Goal: Communication & Community: Ask a question

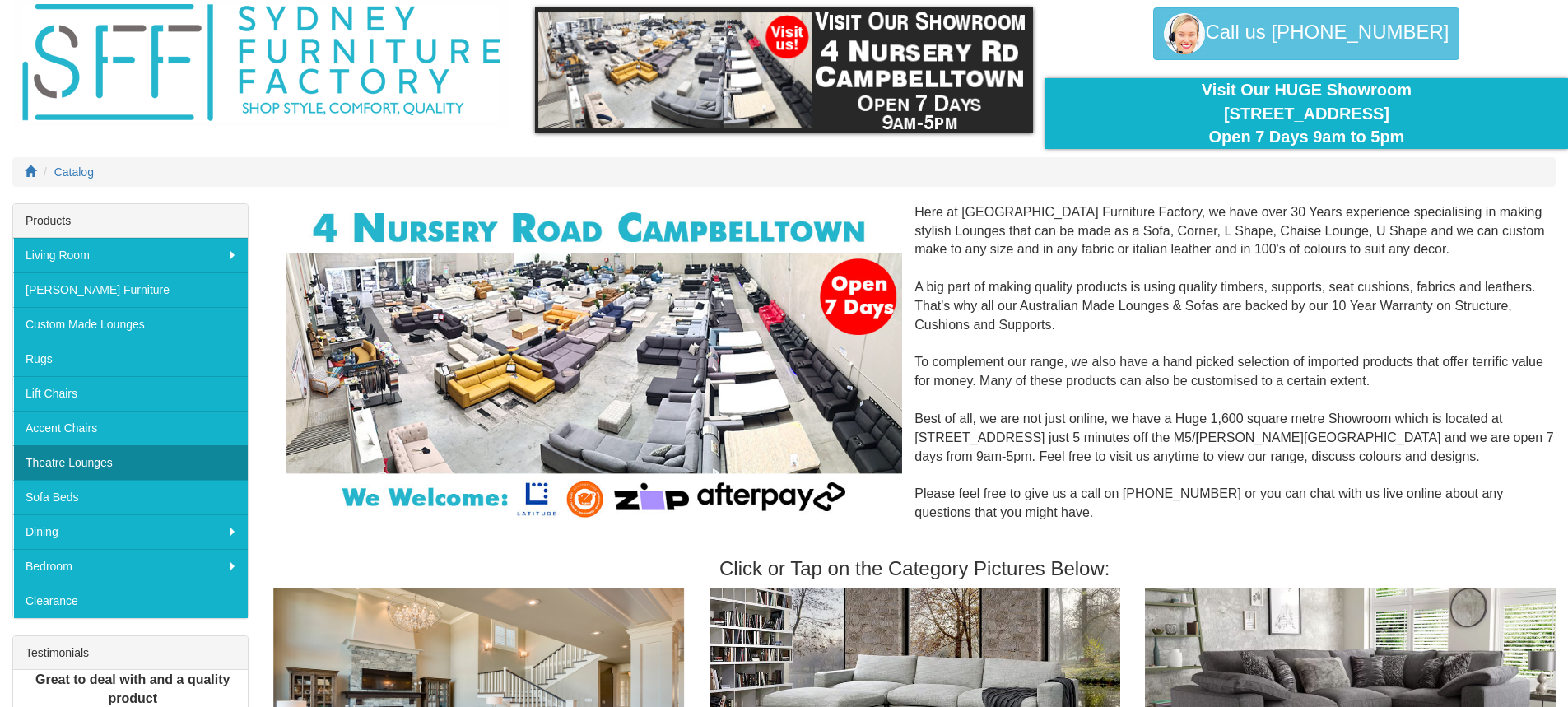
scroll to position [82, 0]
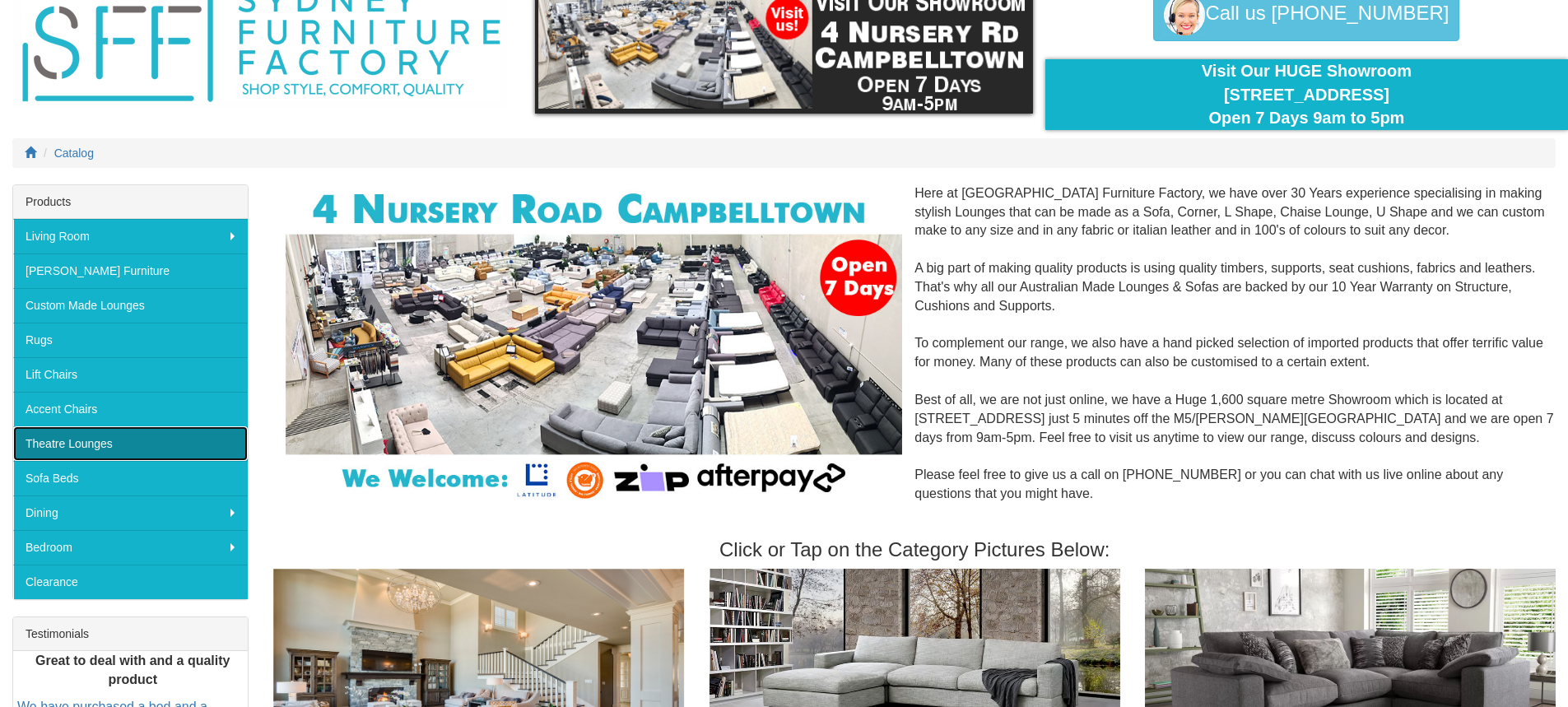
click at [144, 435] on link "Theatre Lounges" at bounding box center [130, 443] width 234 height 35
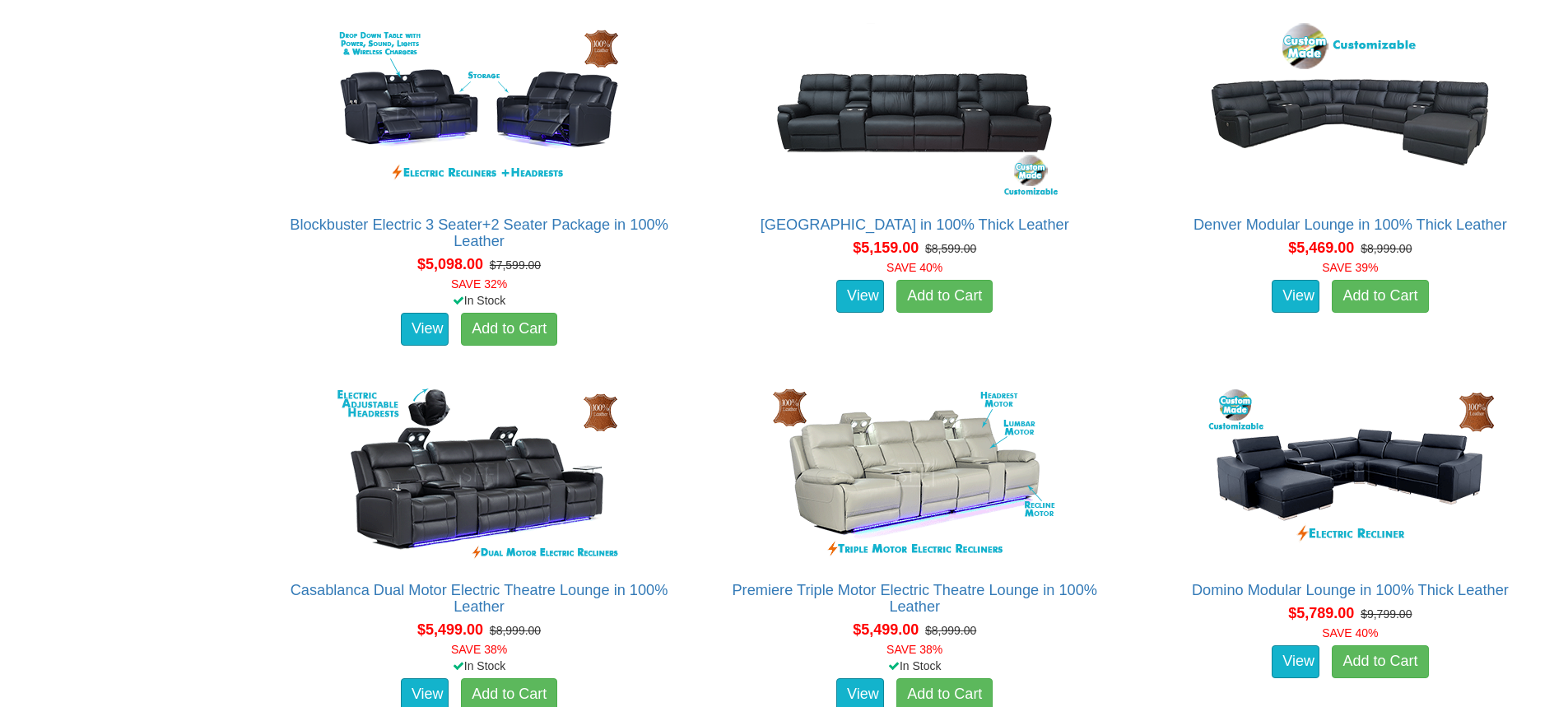
scroll to position [5240, 0]
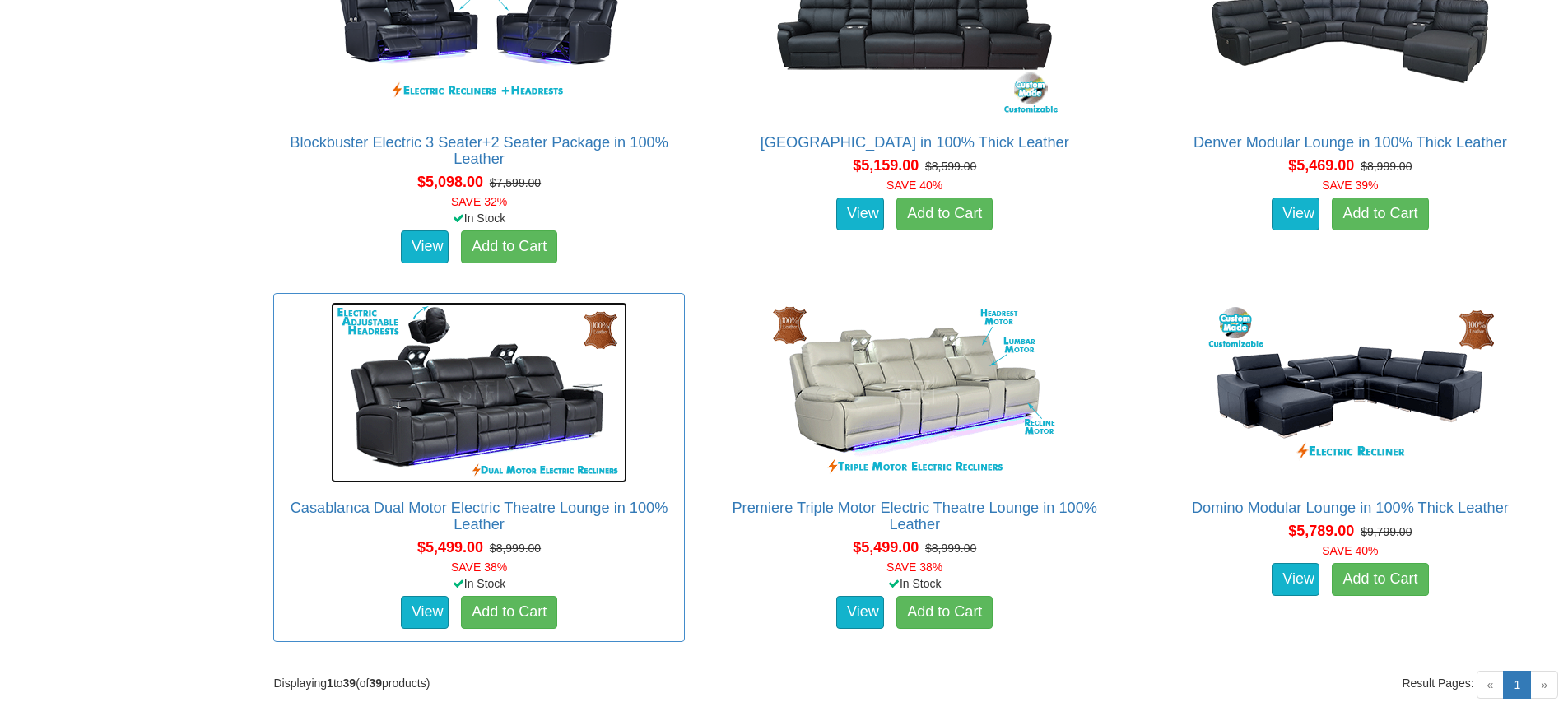
click at [490, 420] on img at bounding box center [479, 392] width 296 height 181
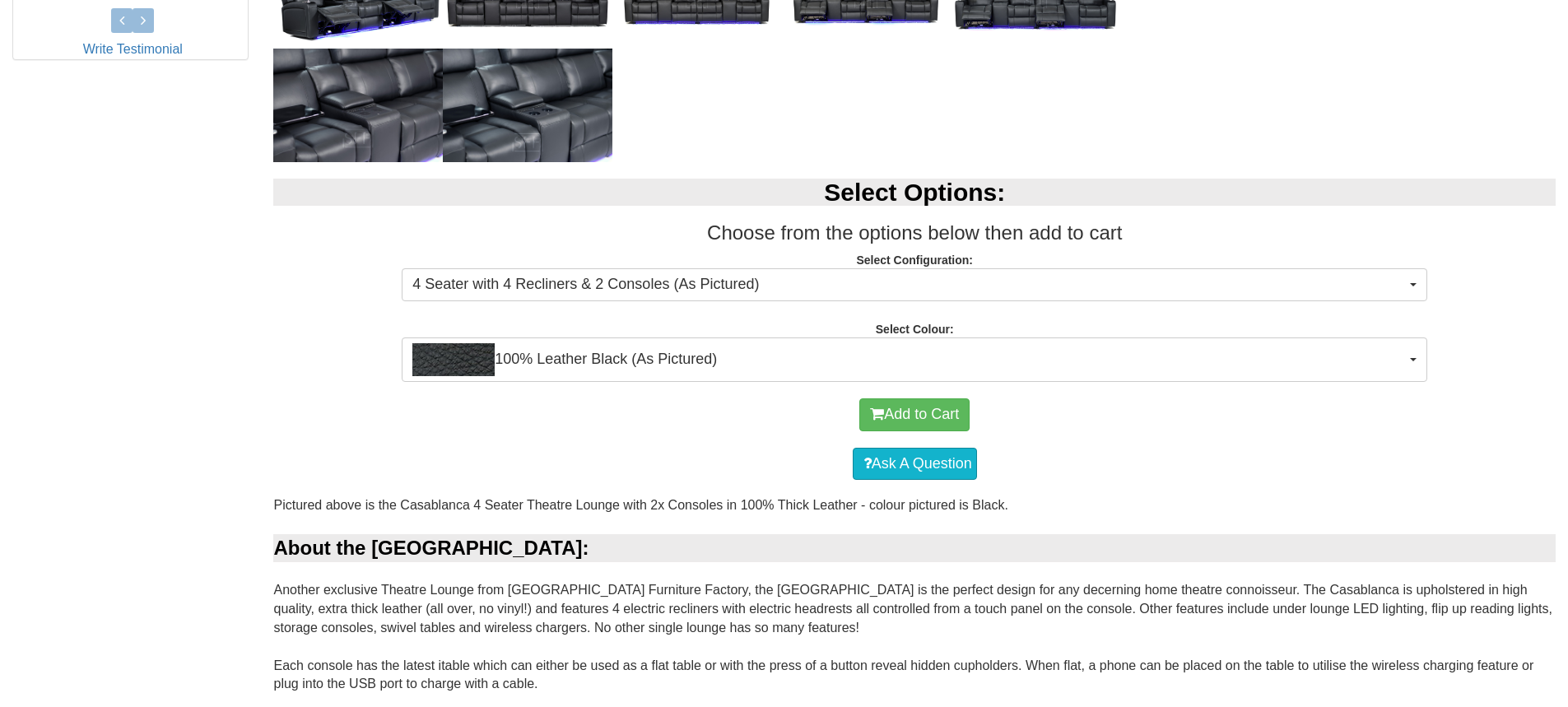
scroll to position [905, 0]
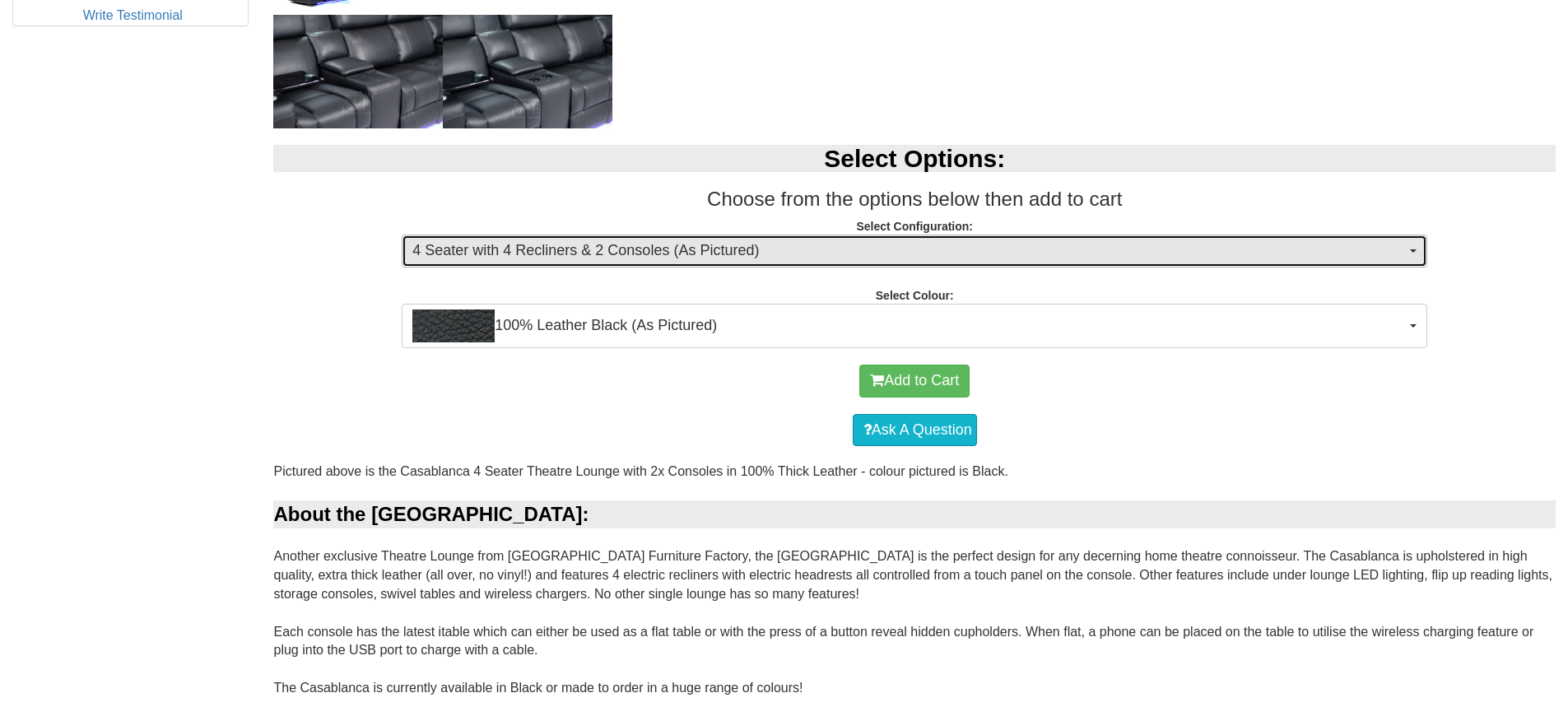
click at [770, 242] on span "4 Seater with 4 Recliners & 2 Consoles (As Pictured)" at bounding box center [909, 251] width 993 height 21
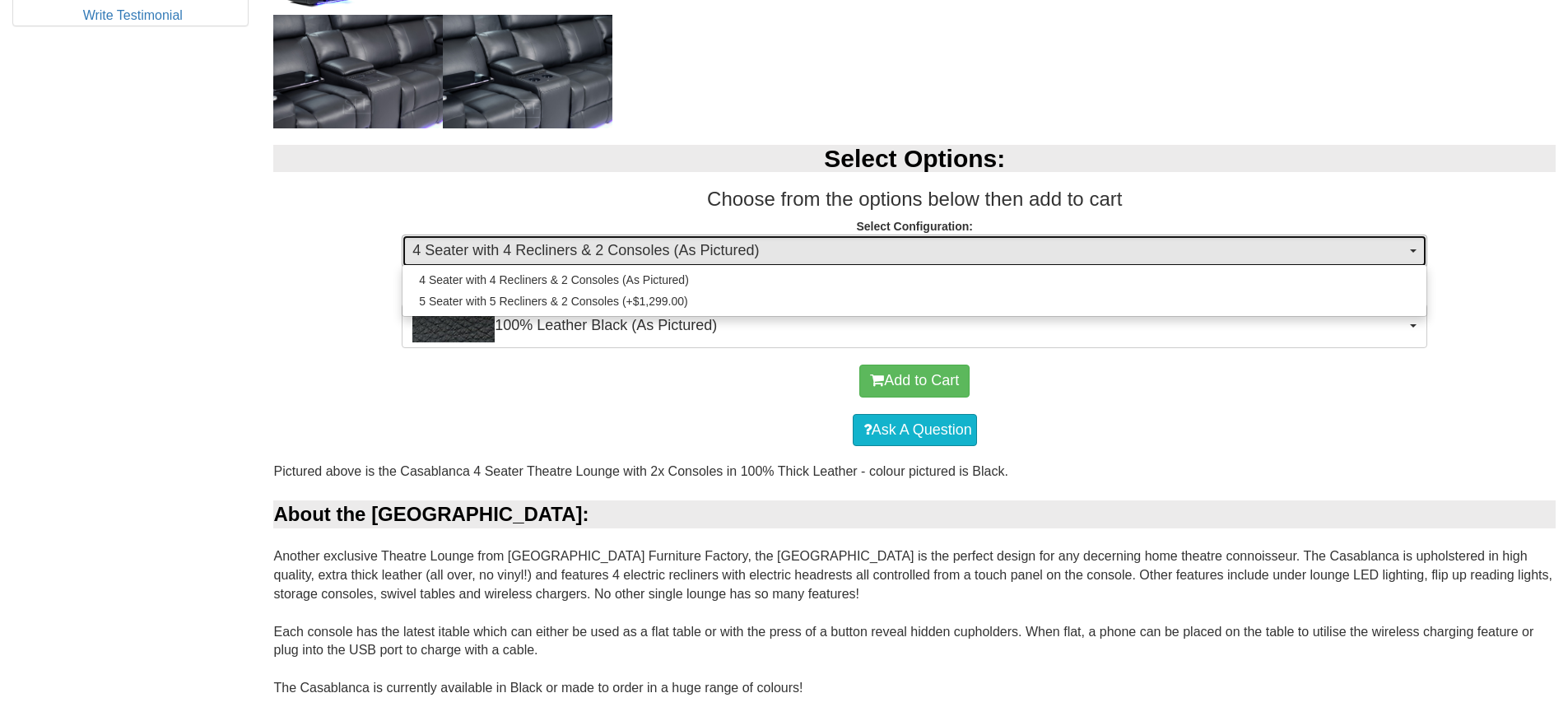
click at [768, 245] on span "4 Seater with 4 Recliners & 2 Consoles (As Pictured)" at bounding box center [909, 251] width 993 height 21
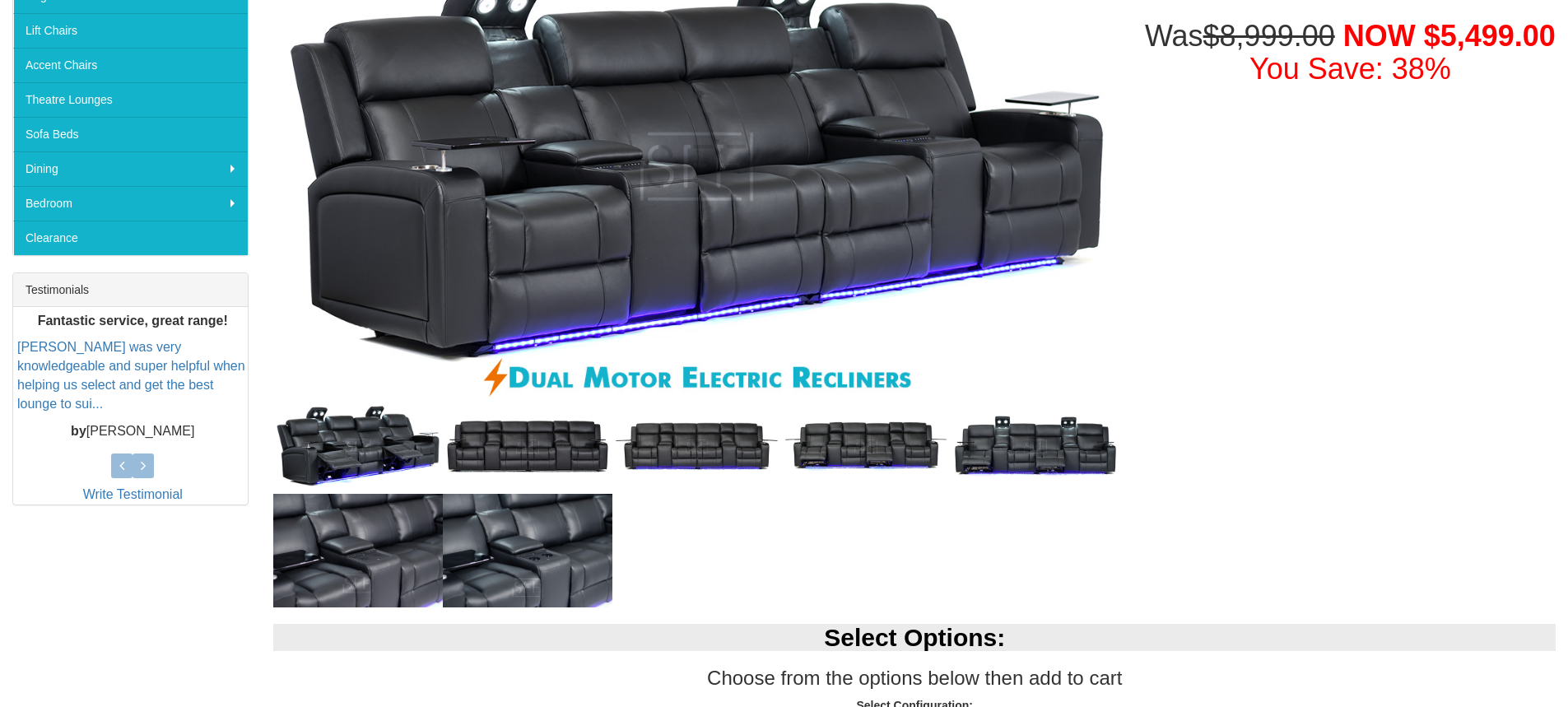
scroll to position [247, 0]
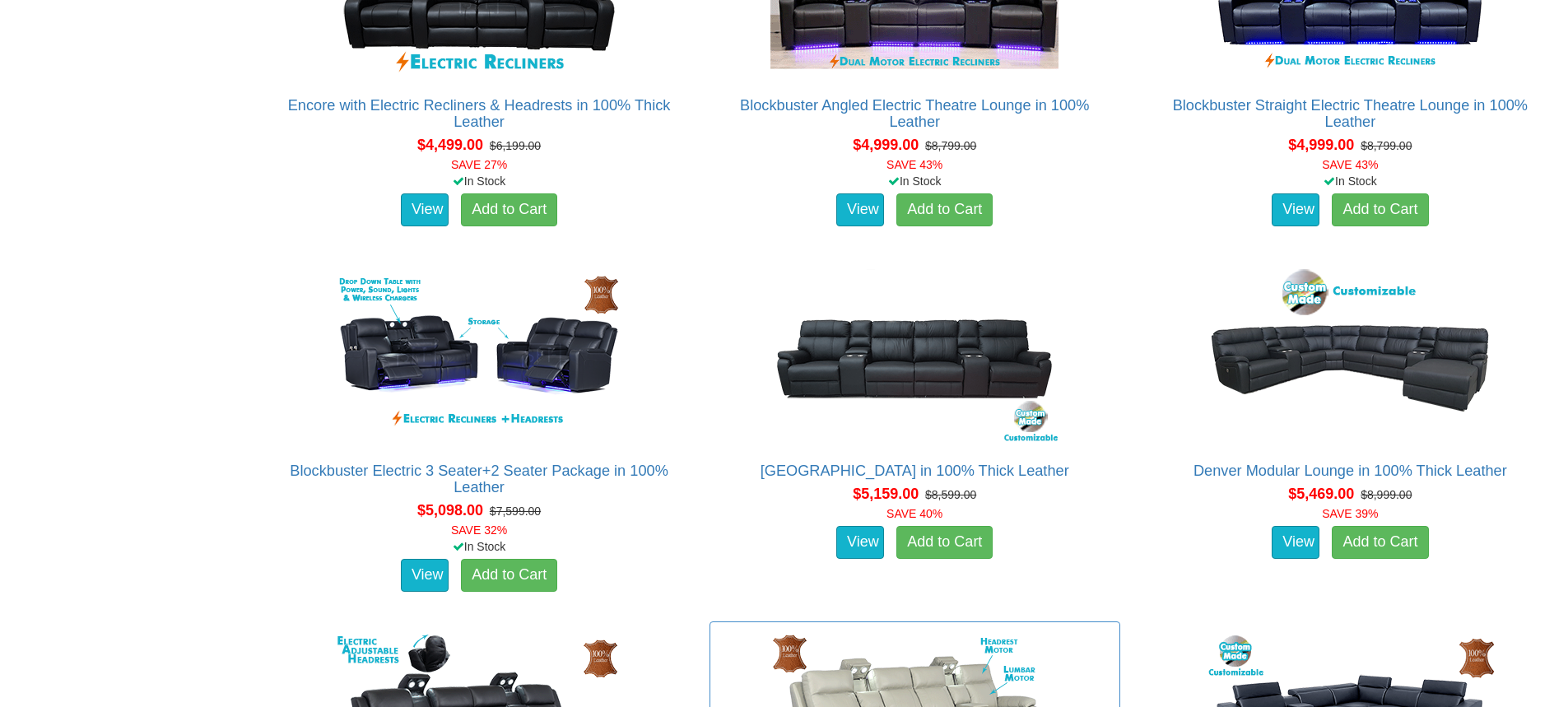
scroll to position [4911, 0]
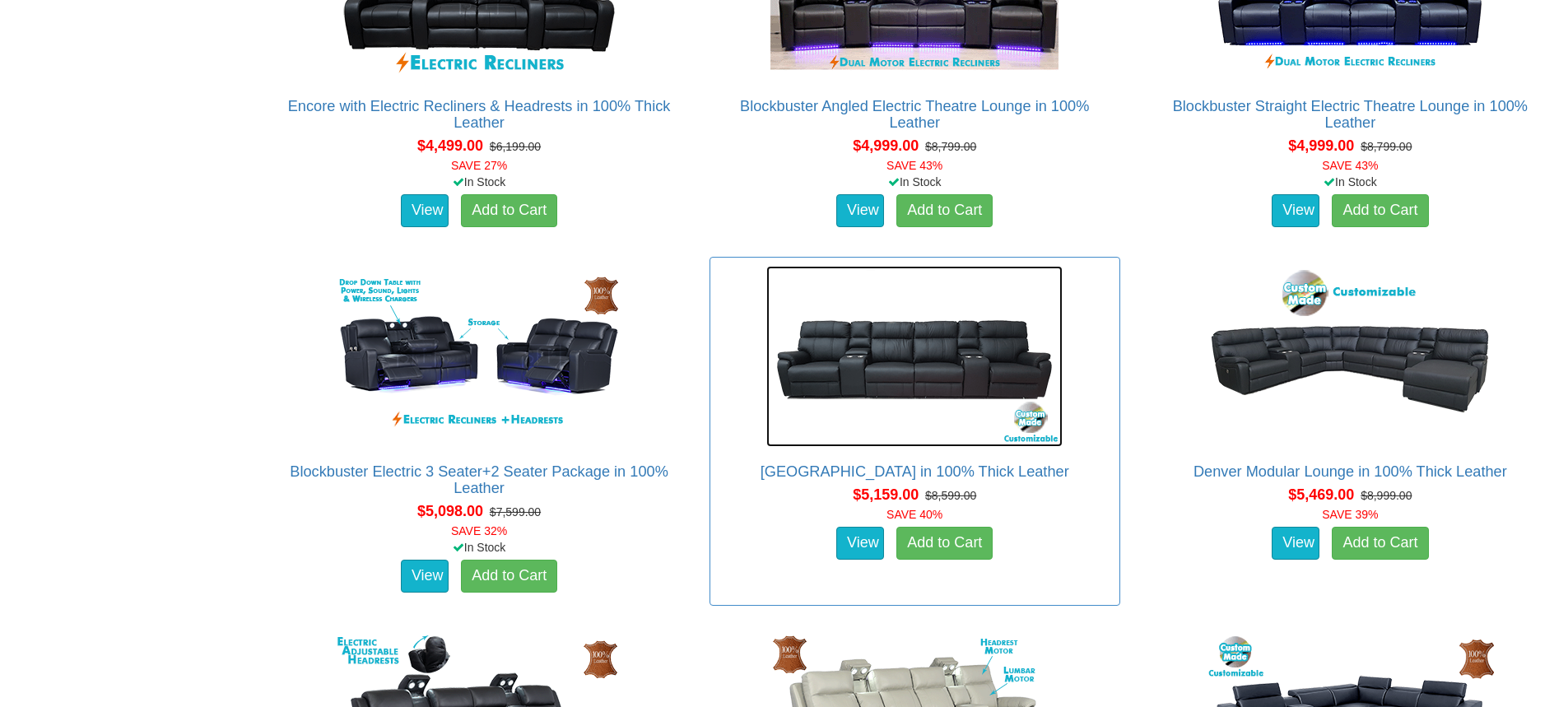
click at [944, 343] on img at bounding box center [914, 357] width 296 height 181
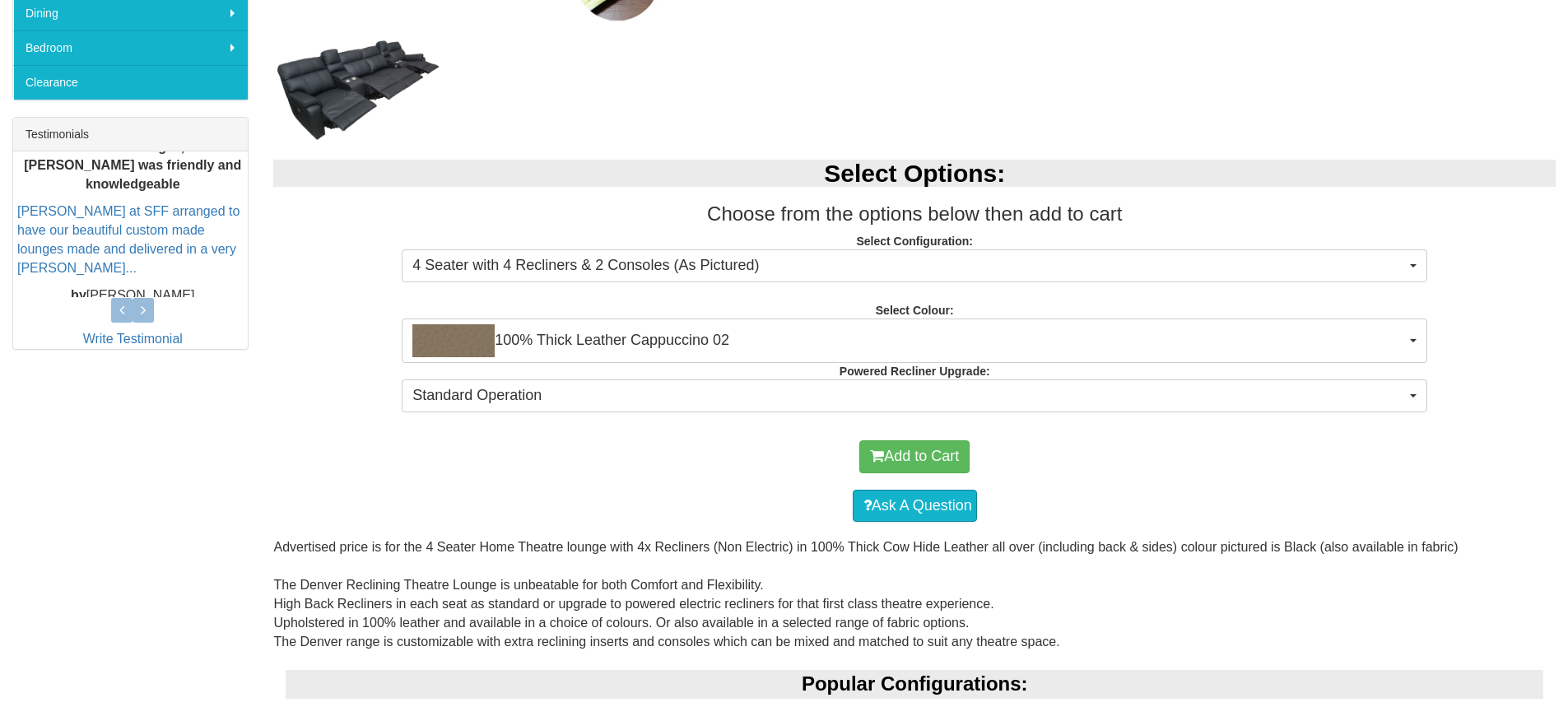
scroll to position [741, 0]
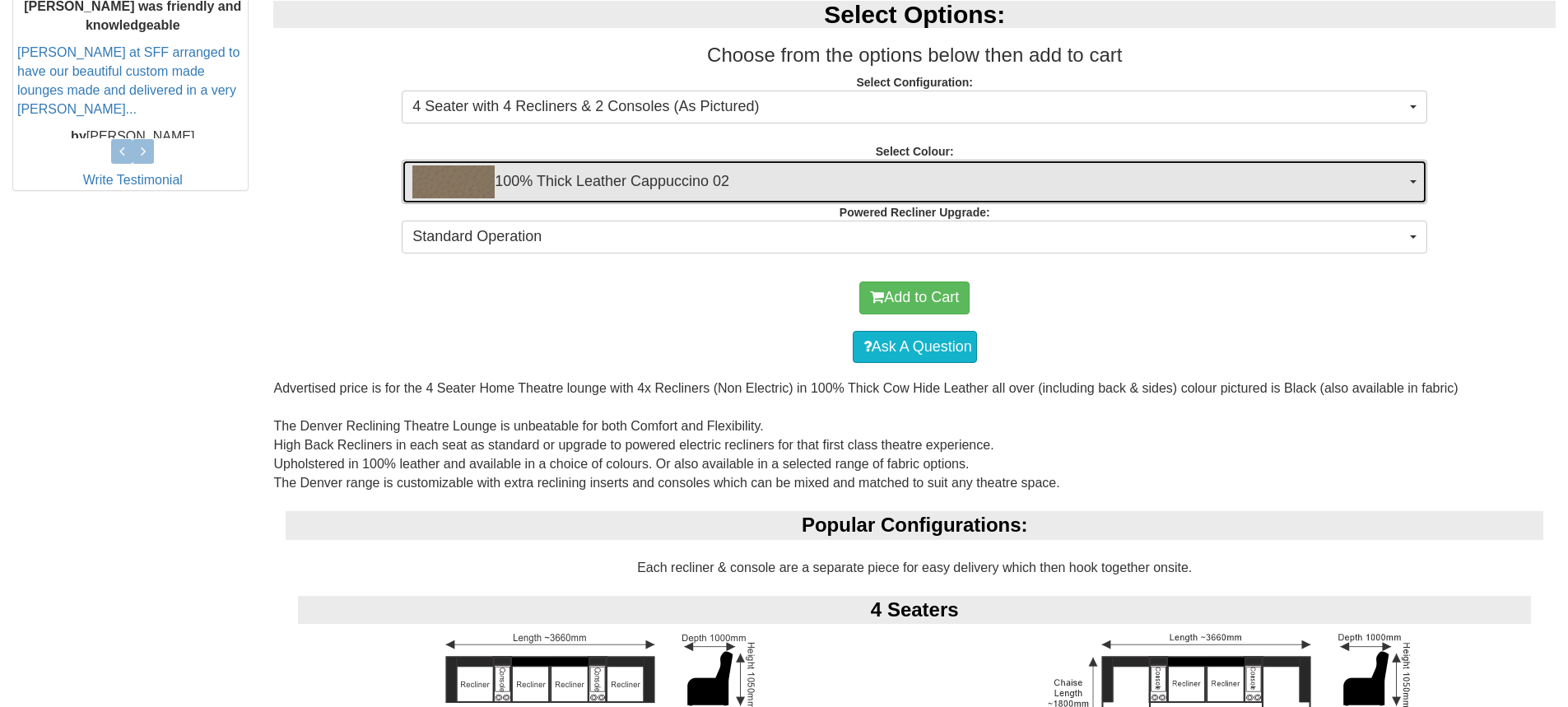
click at [801, 172] on span "100% Thick Leather Cappuccino 02" at bounding box center [909, 181] width 993 height 33
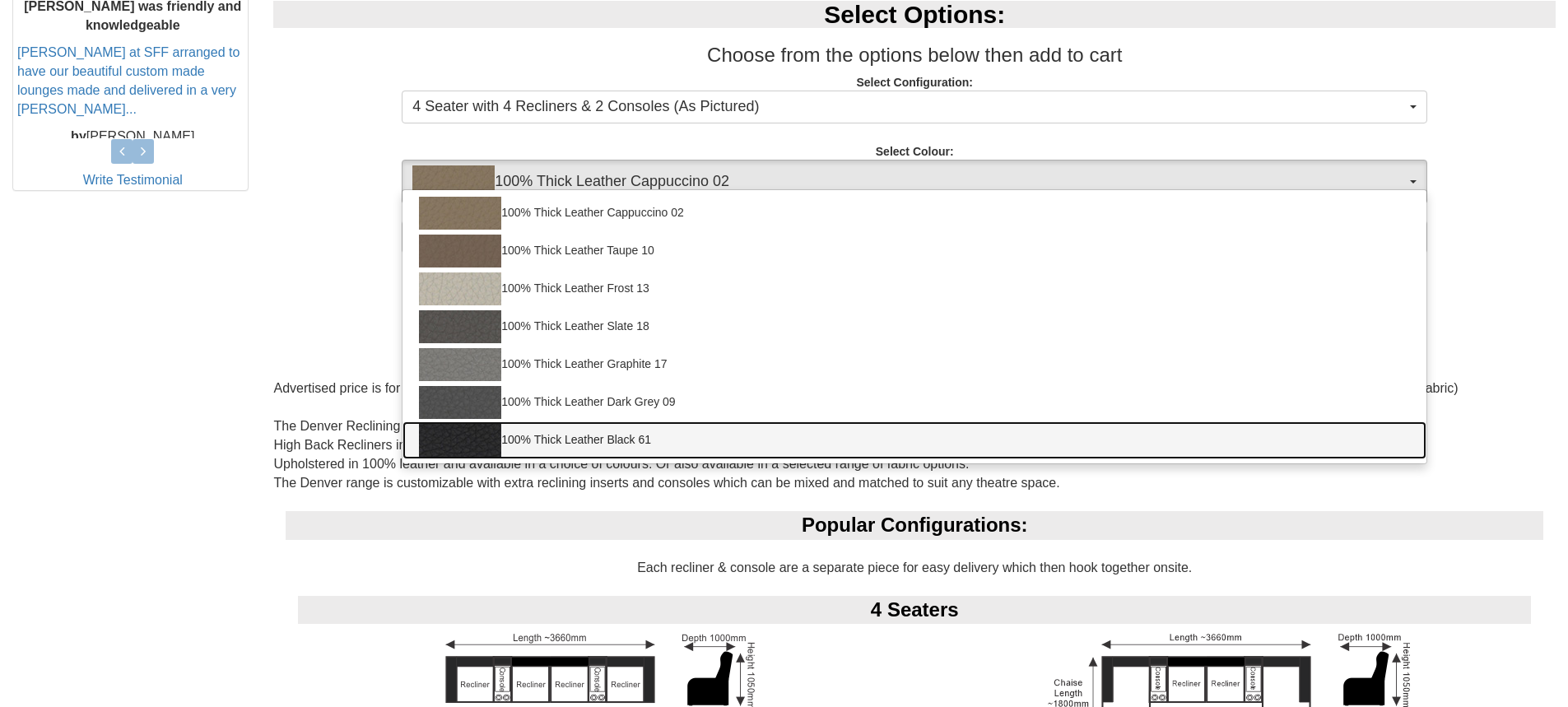
click at [573, 430] on link "100% Thick Leather Black 61" at bounding box center [914, 440] width 1024 height 38
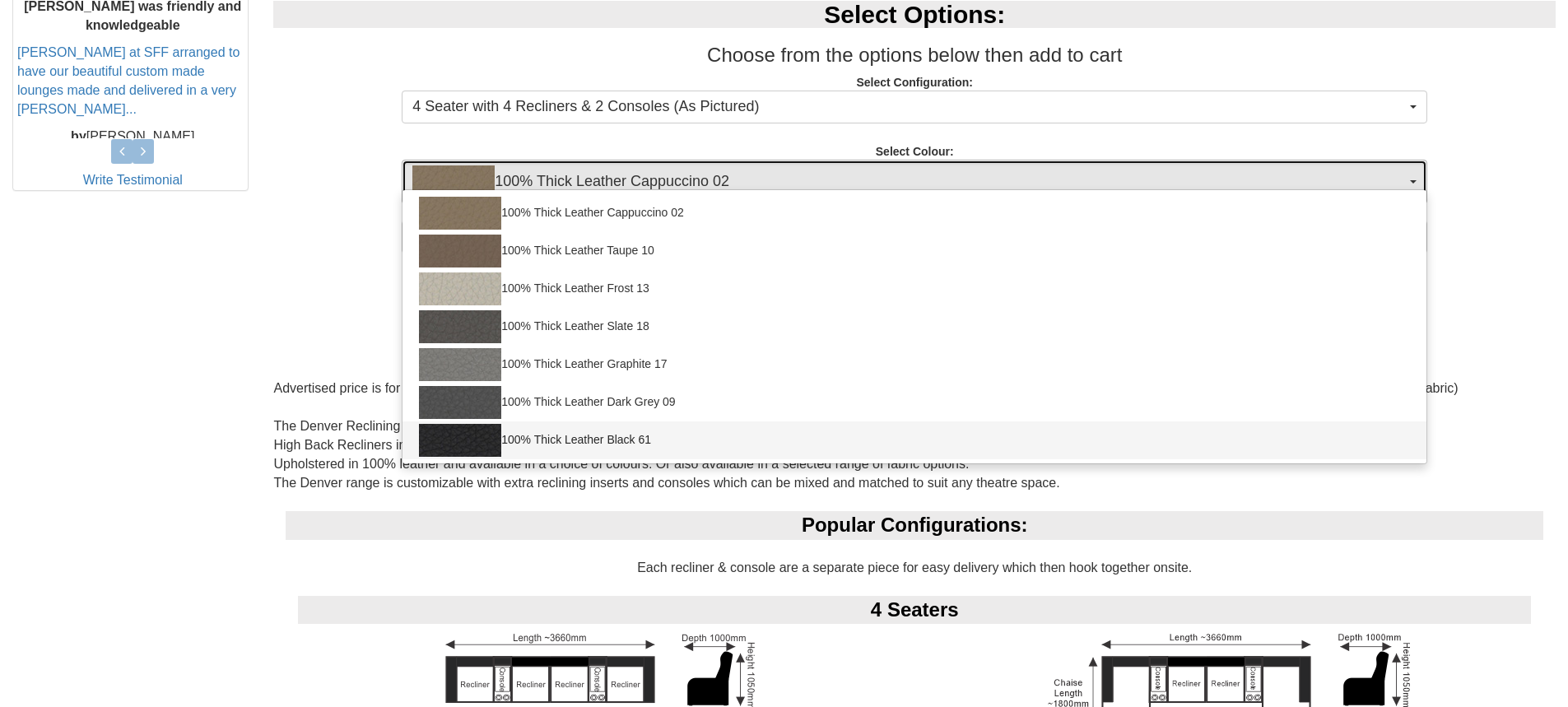
select select "1952"
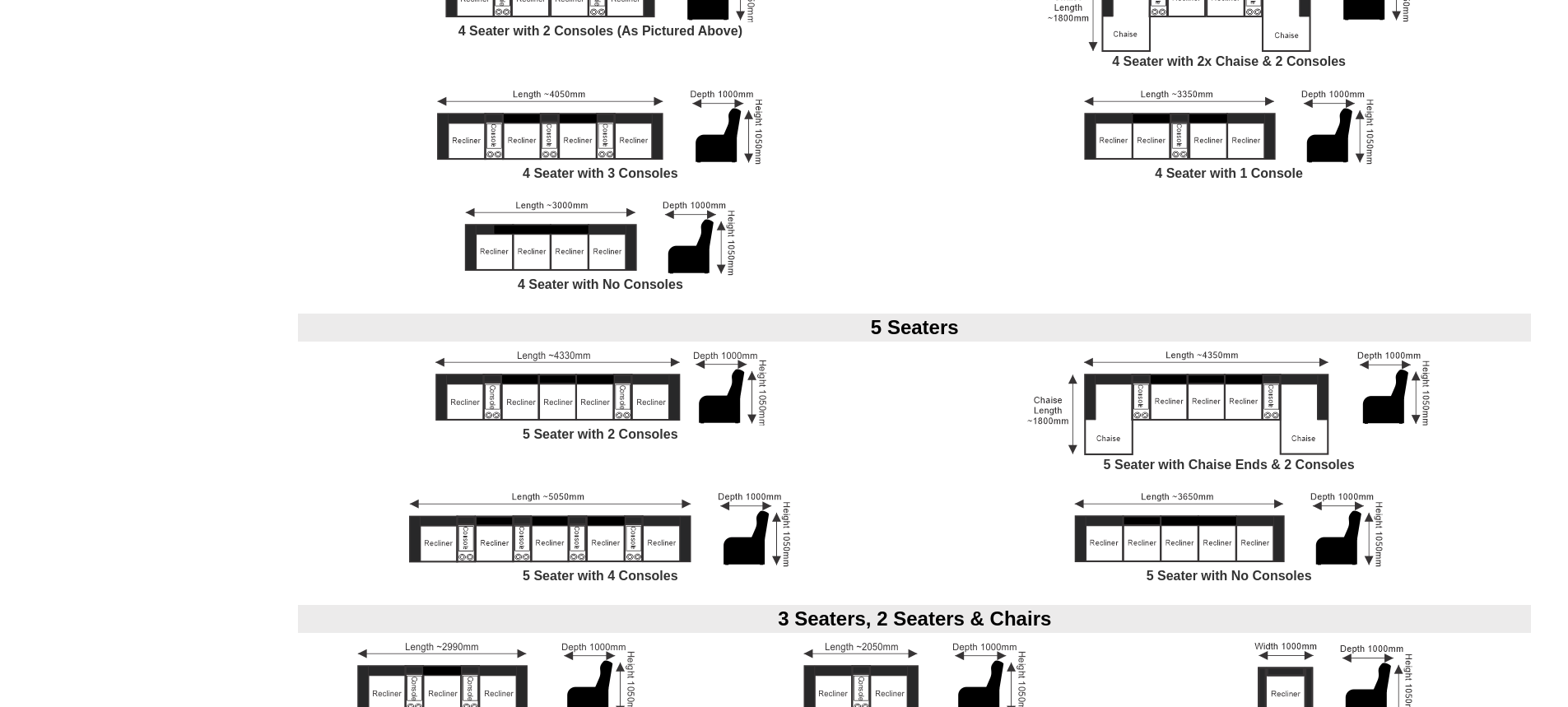
scroll to position [1398, 0]
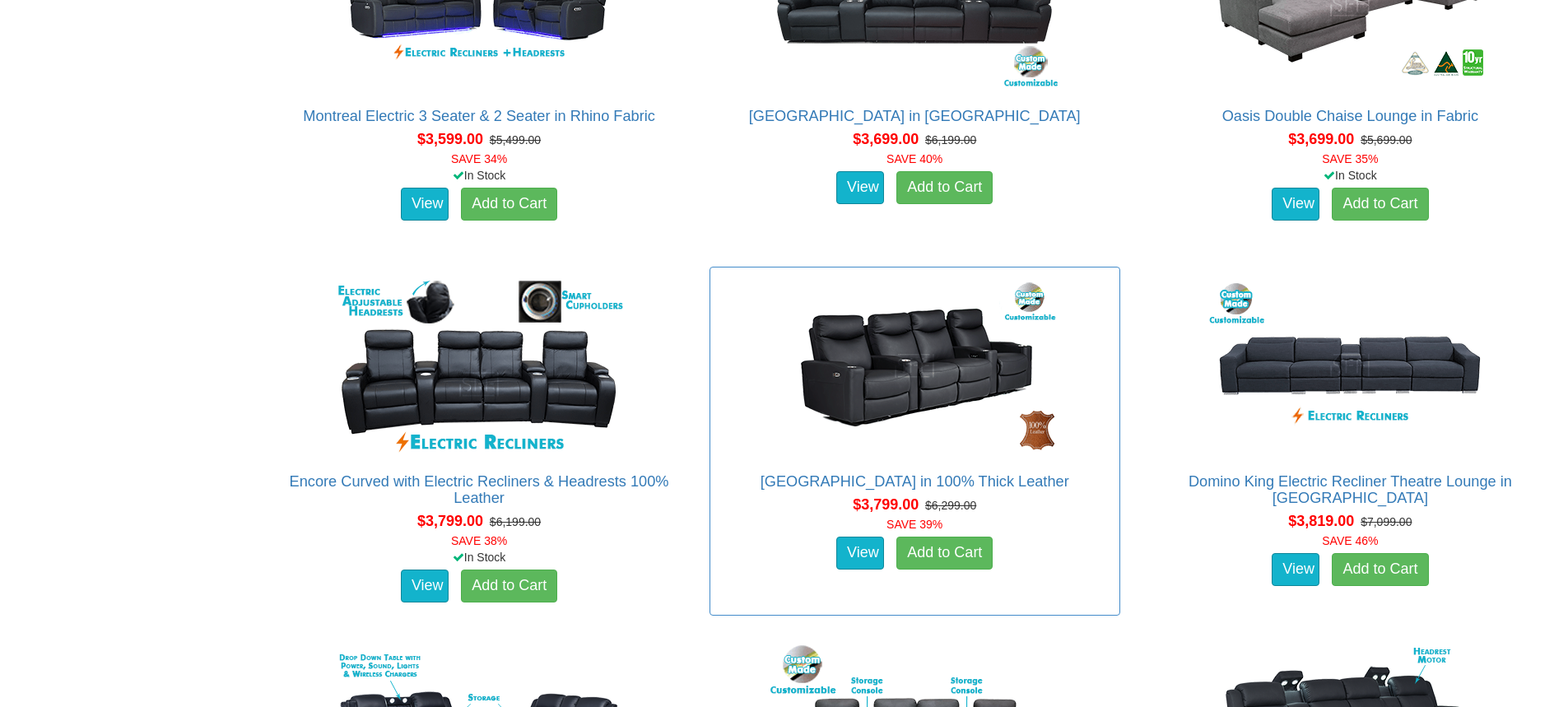
scroll to position [3430, 0]
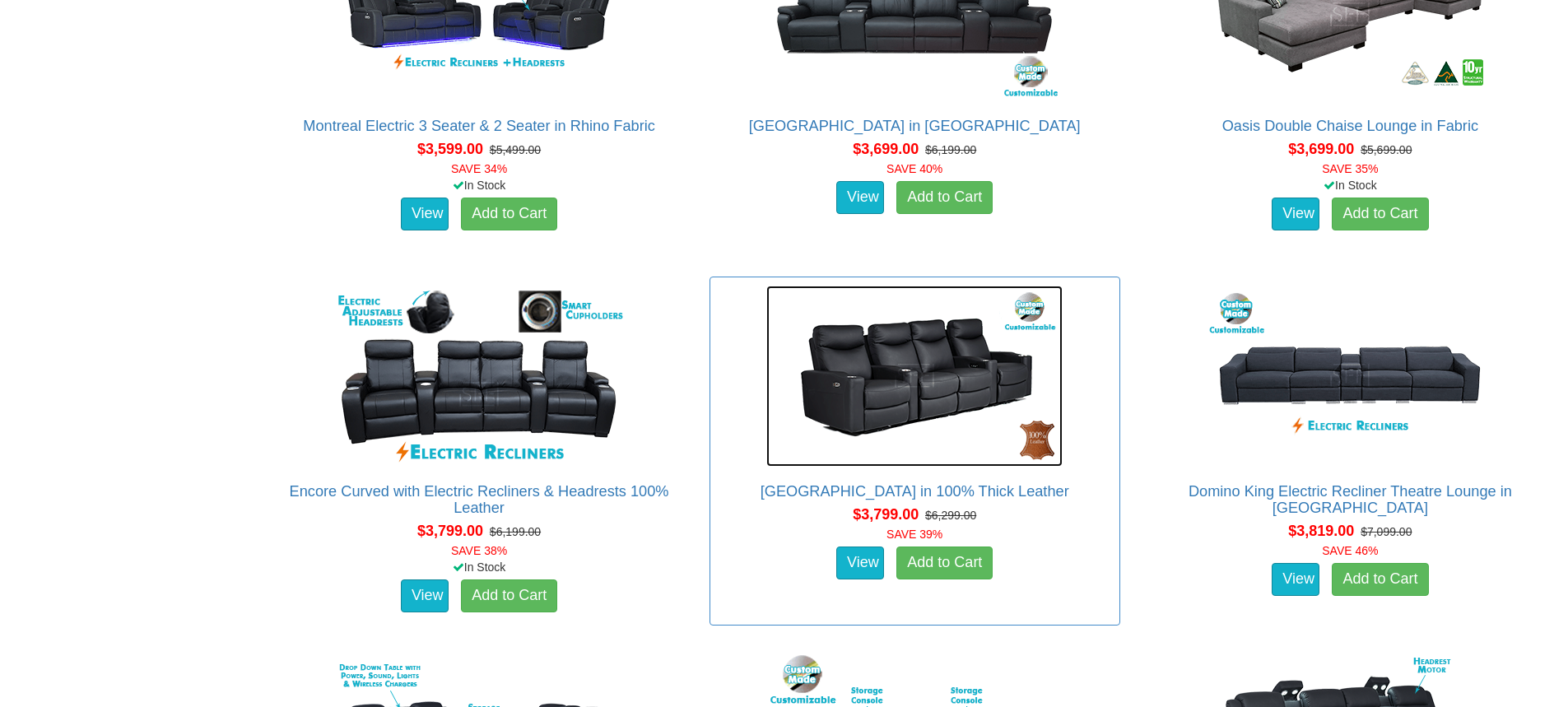
click at [885, 352] on img at bounding box center [914, 376] width 296 height 181
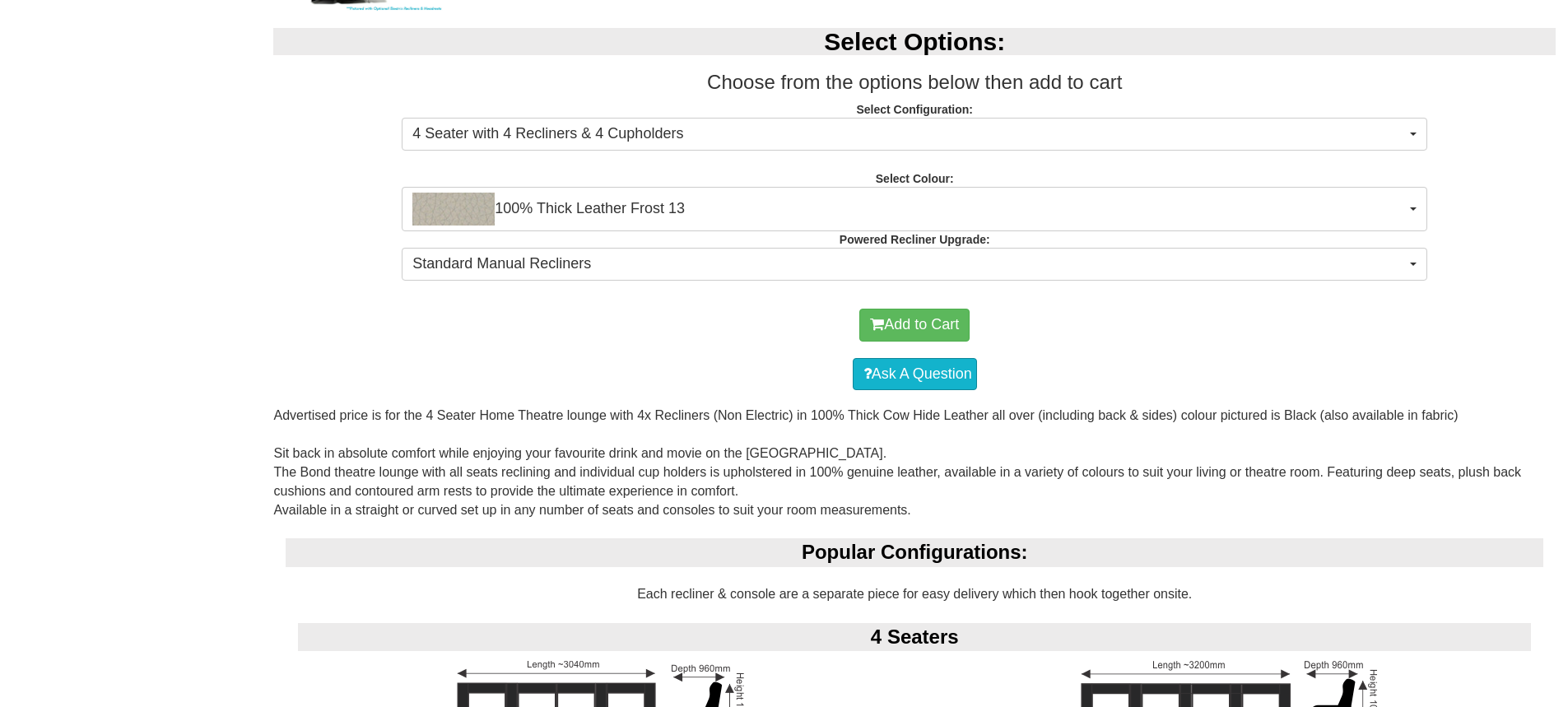
scroll to position [987, 0]
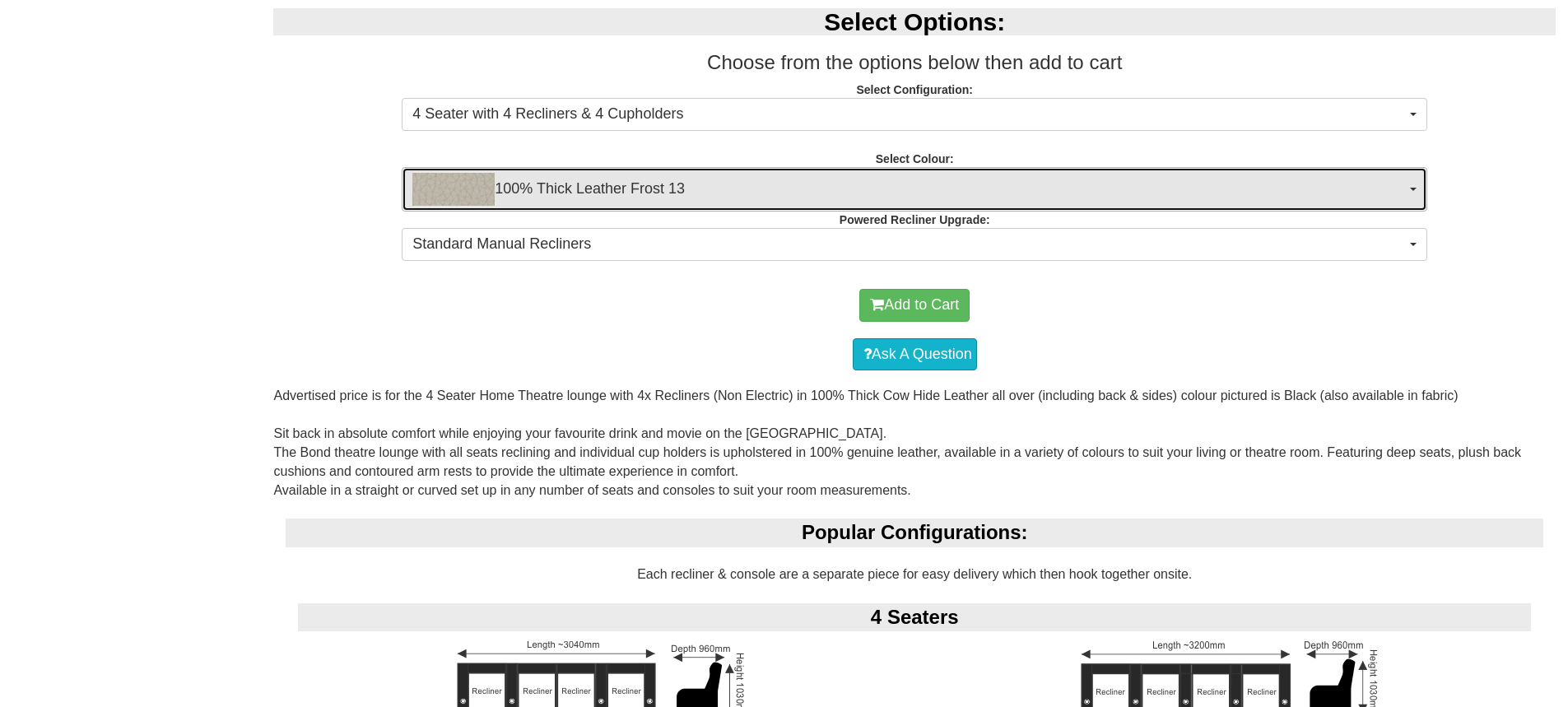
click at [741, 195] on span "100% Thick Leather Frost 13" at bounding box center [909, 189] width 993 height 33
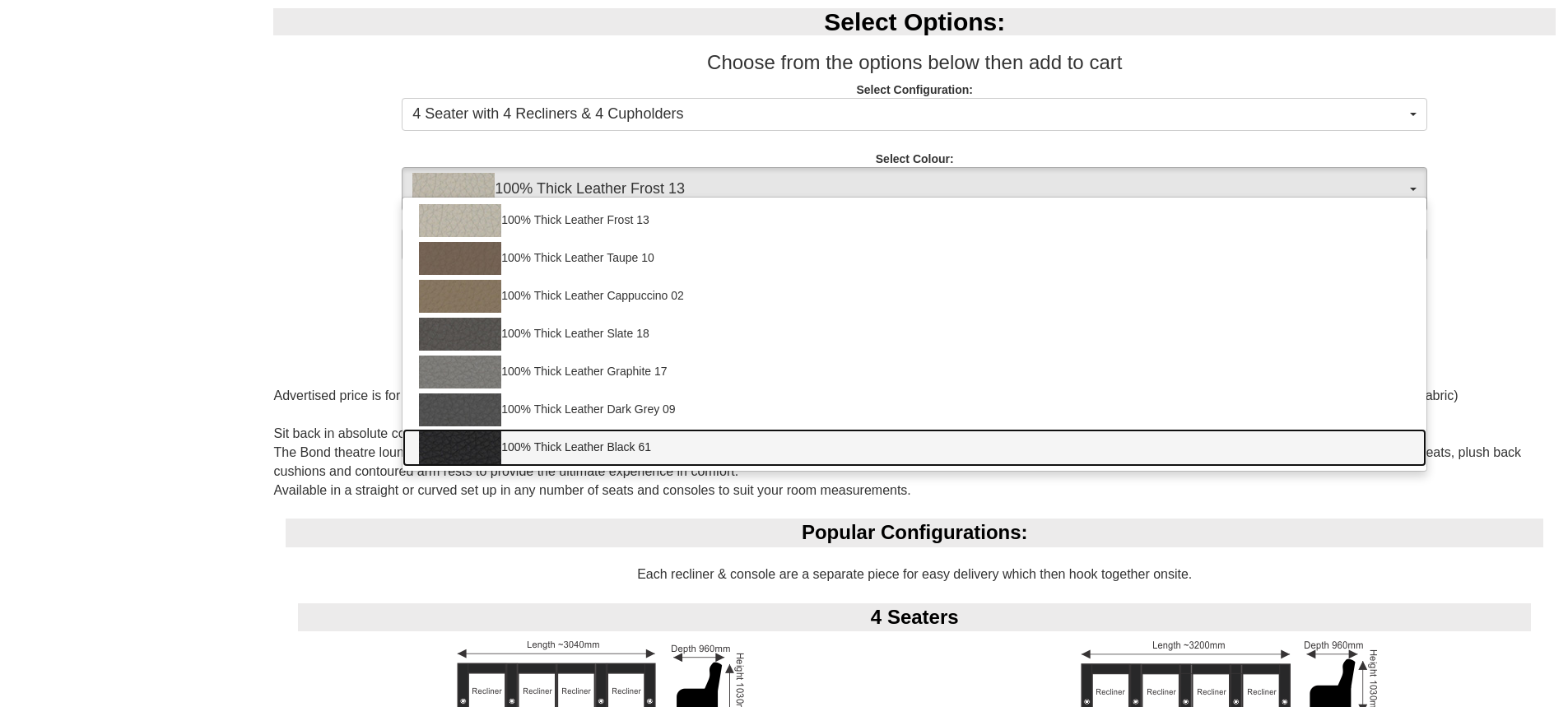
click at [635, 436] on link "100% Thick Leather Black 61" at bounding box center [914, 447] width 1024 height 38
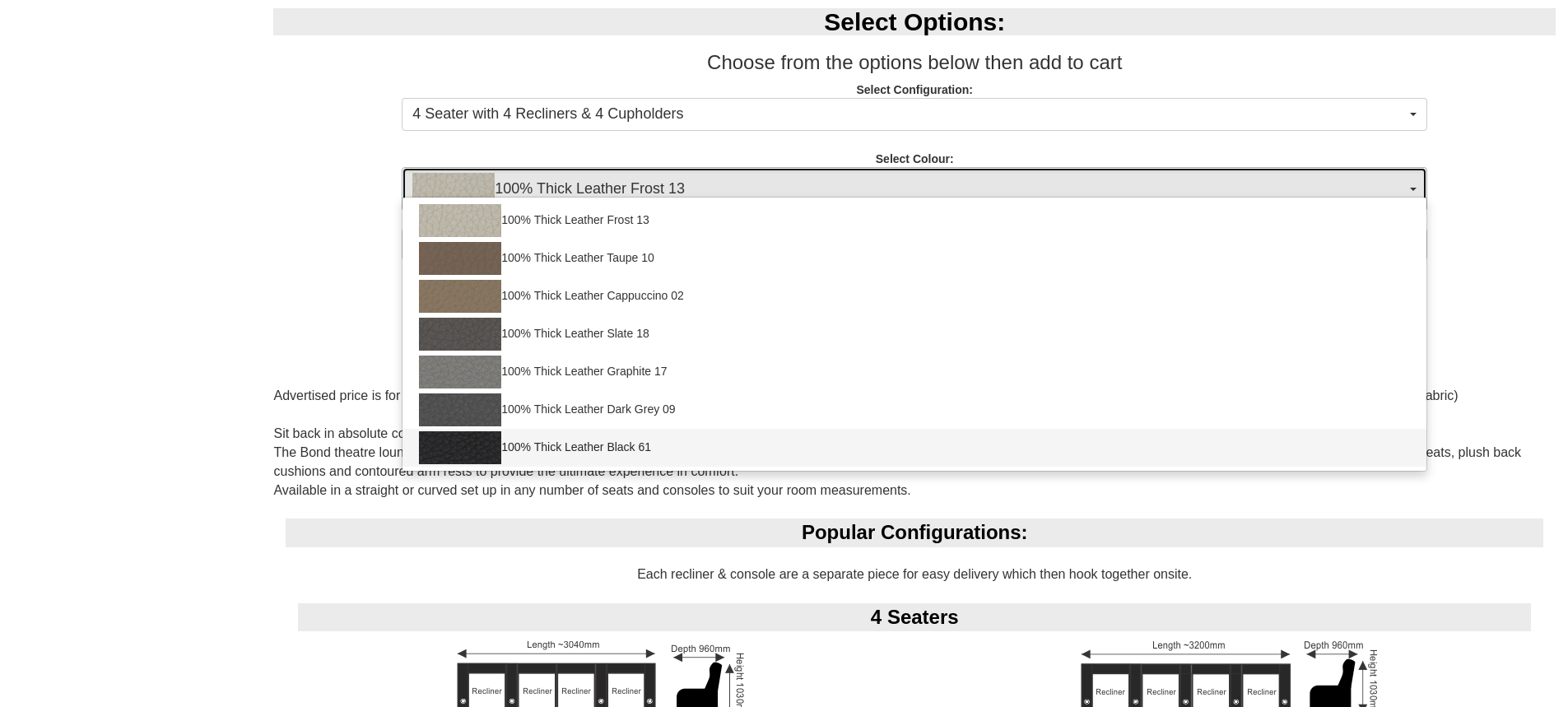
select select "1952"
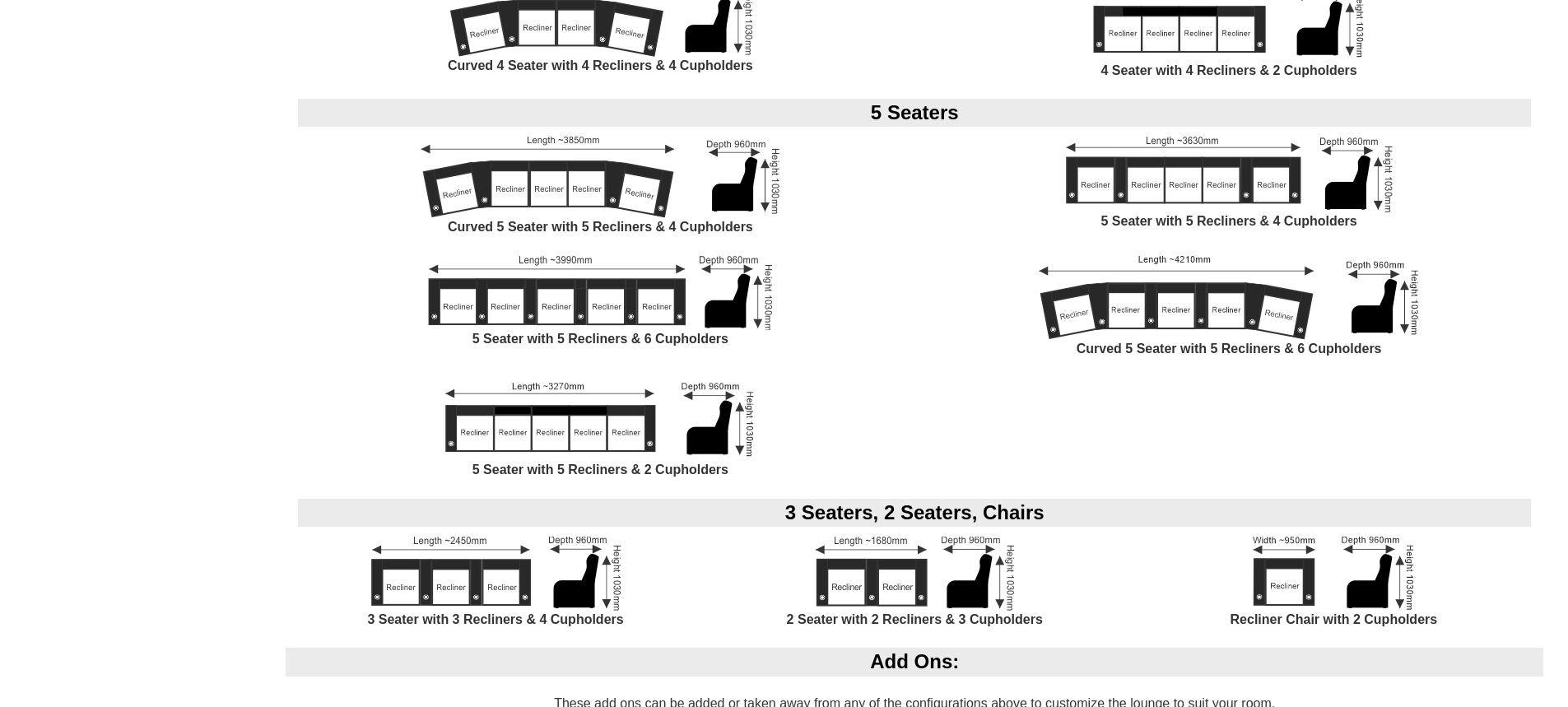
scroll to position [1810, 0]
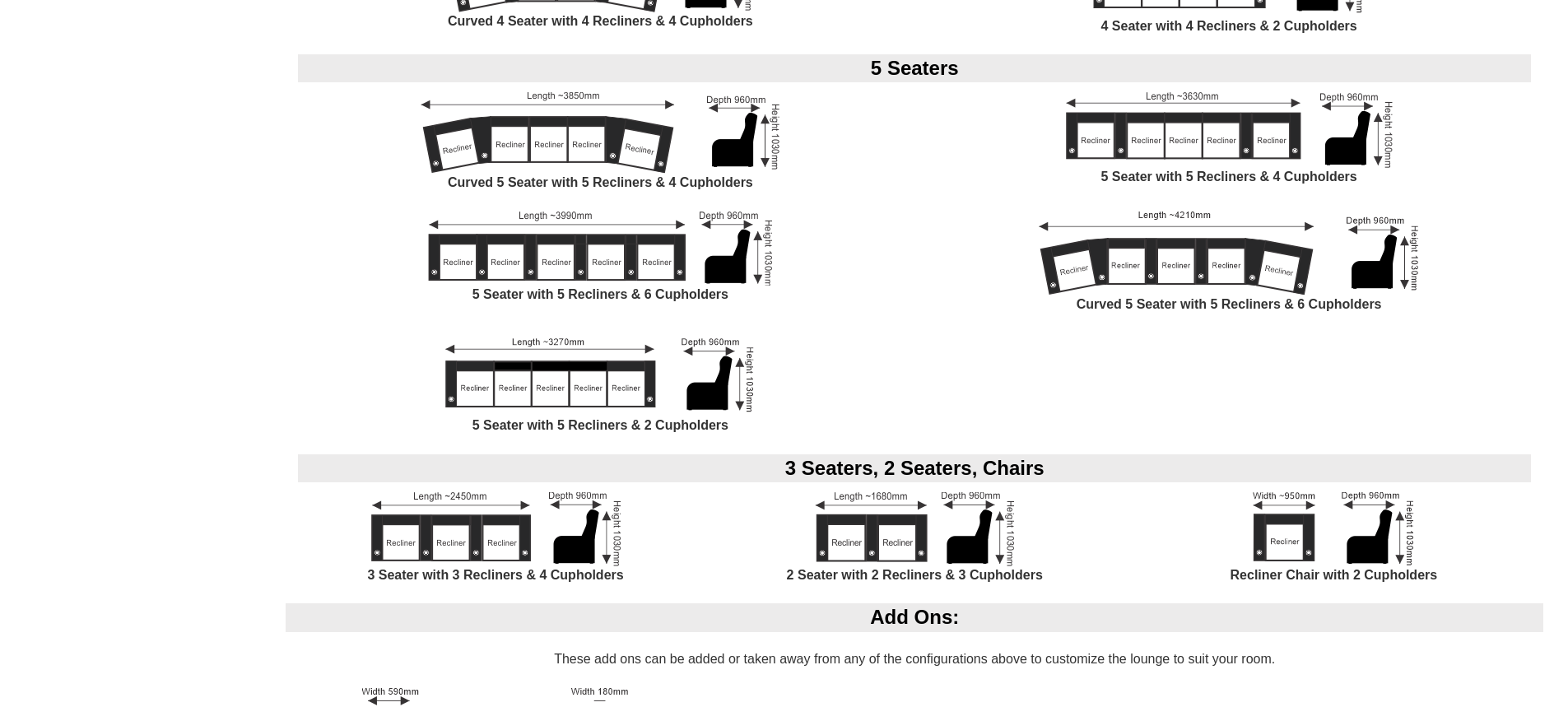
click at [550, 521] on img at bounding box center [495, 529] width 249 height 74
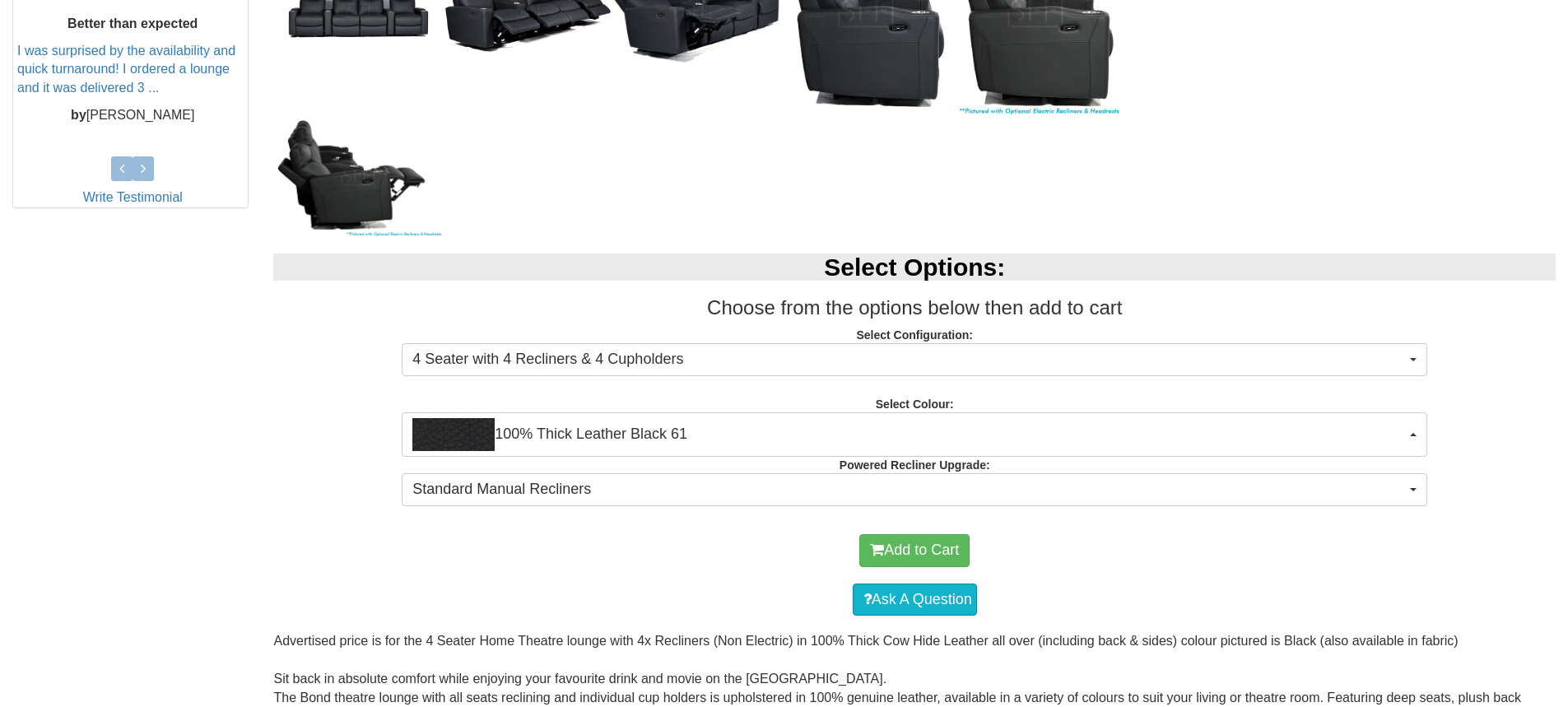
scroll to position [741, 0]
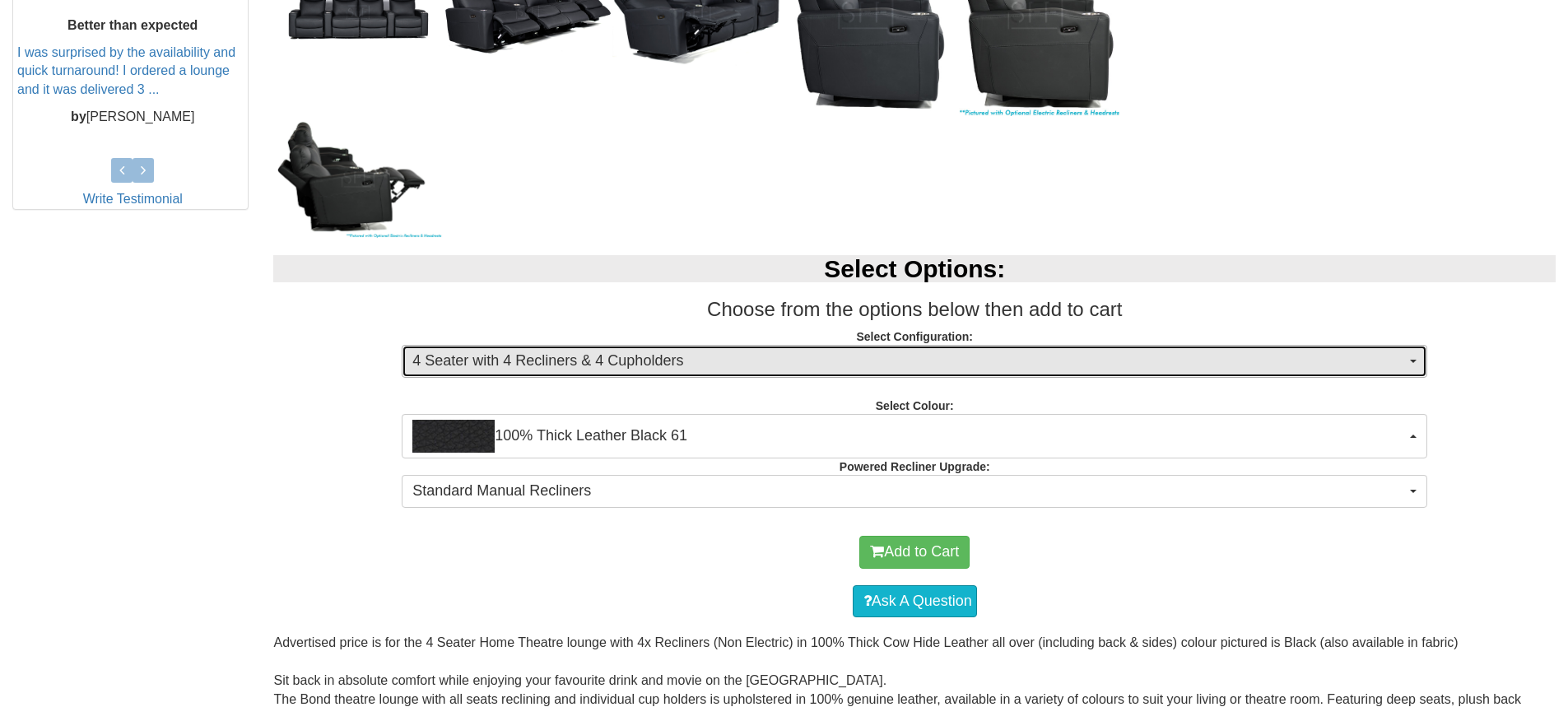
click at [792, 366] on span "4 Seater with 4 Recliners & 4 Cupholders" at bounding box center [909, 361] width 993 height 21
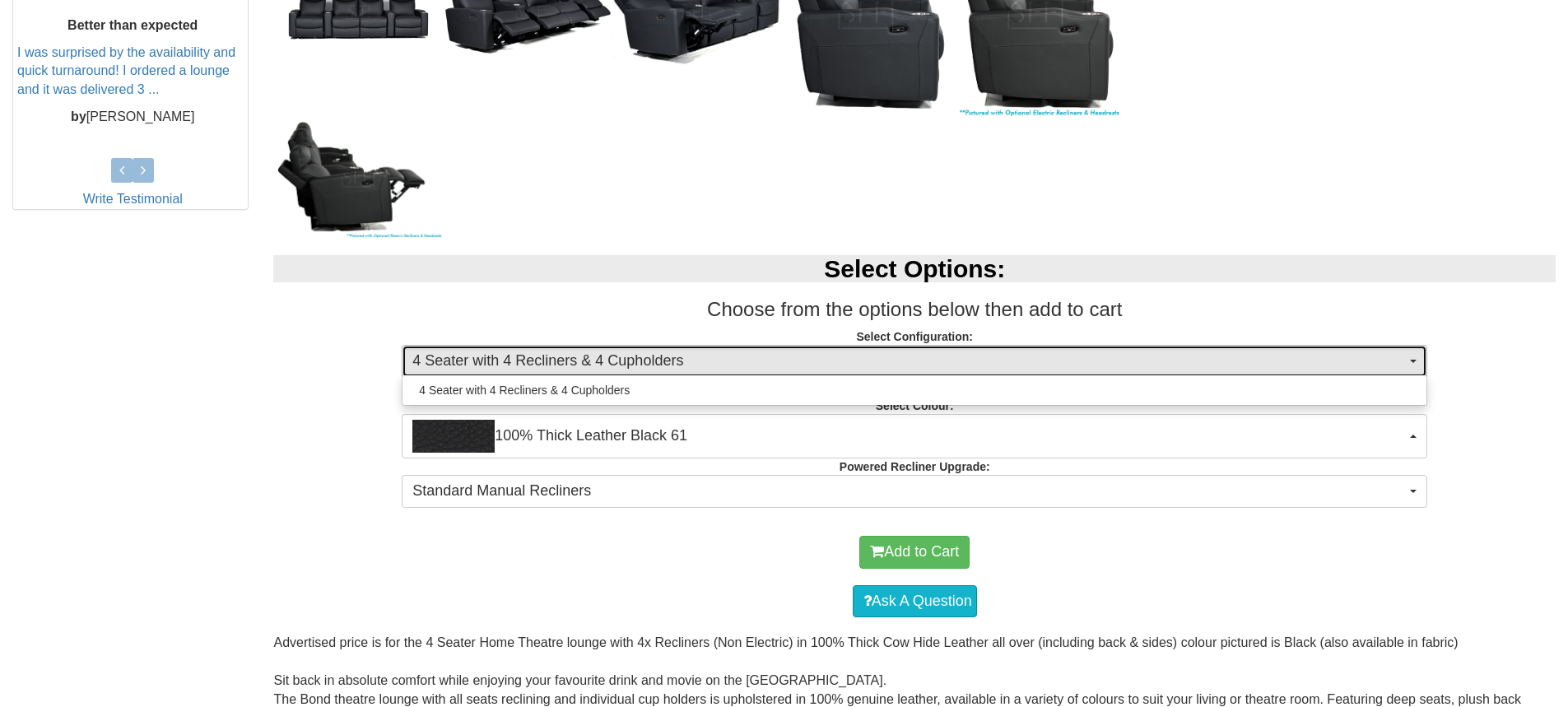
click at [789, 365] on span "4 Seater with 4 Recliners & 4 Cupholders" at bounding box center [909, 361] width 993 height 21
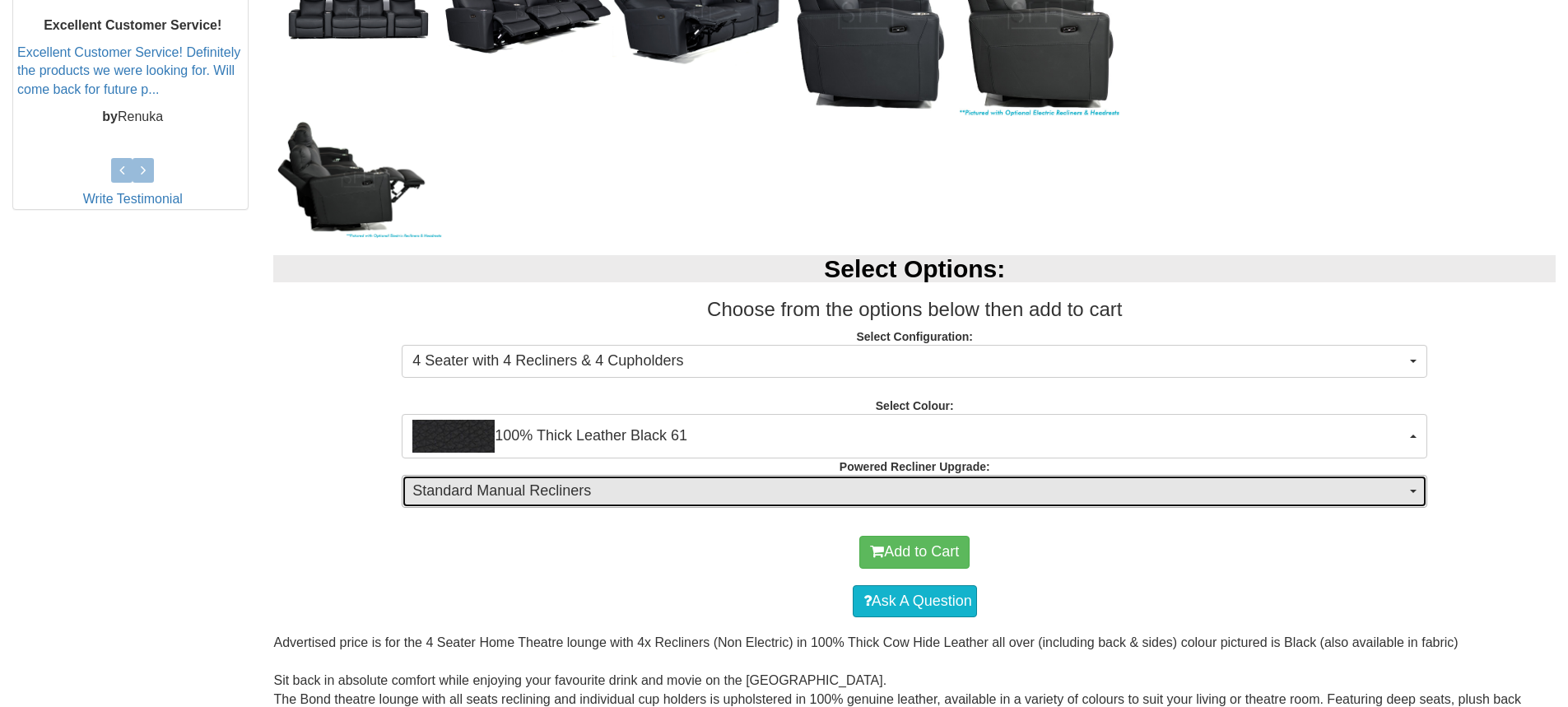
click at [767, 501] on span "Standard Manual Recliners" at bounding box center [909, 491] width 993 height 21
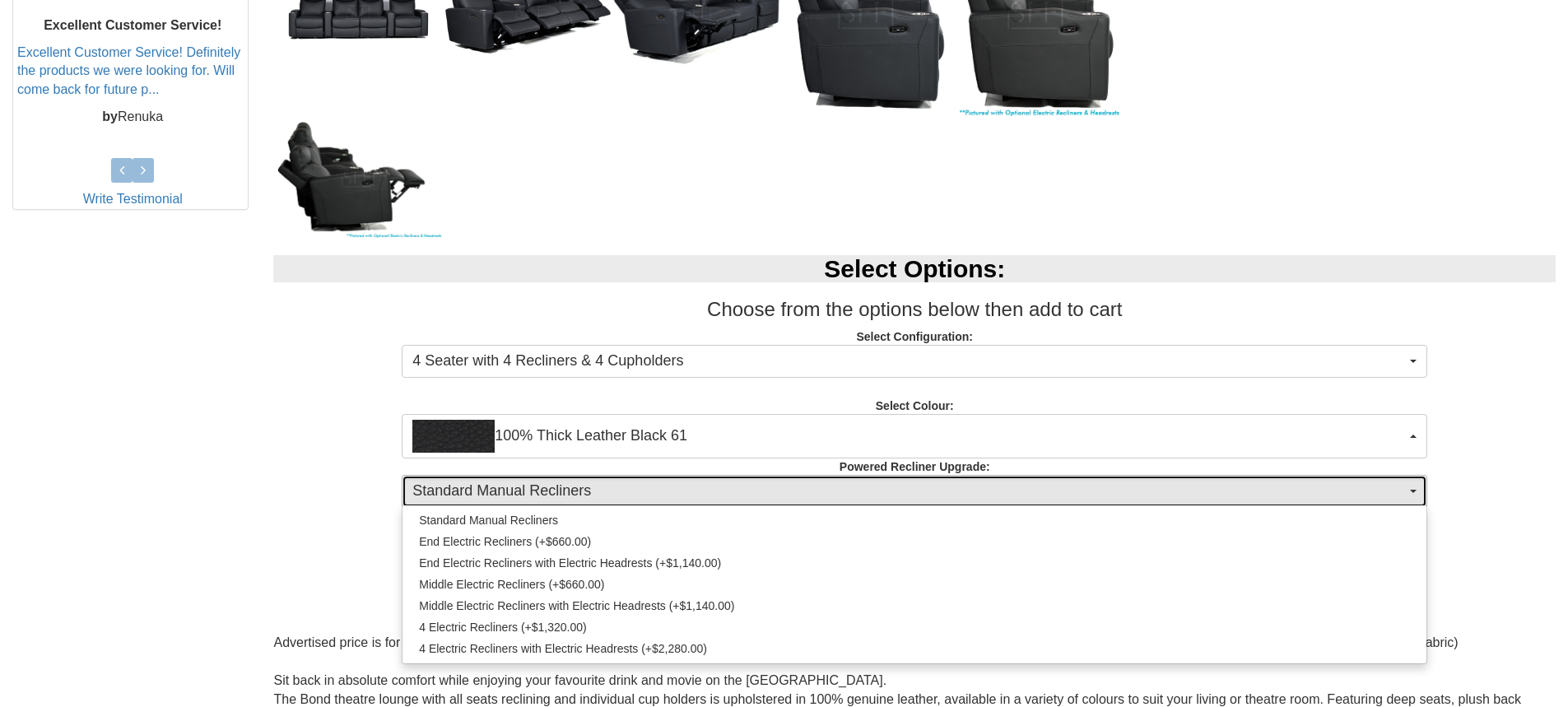
click at [767, 498] on span "Standard Manual Recliners" at bounding box center [909, 491] width 993 height 21
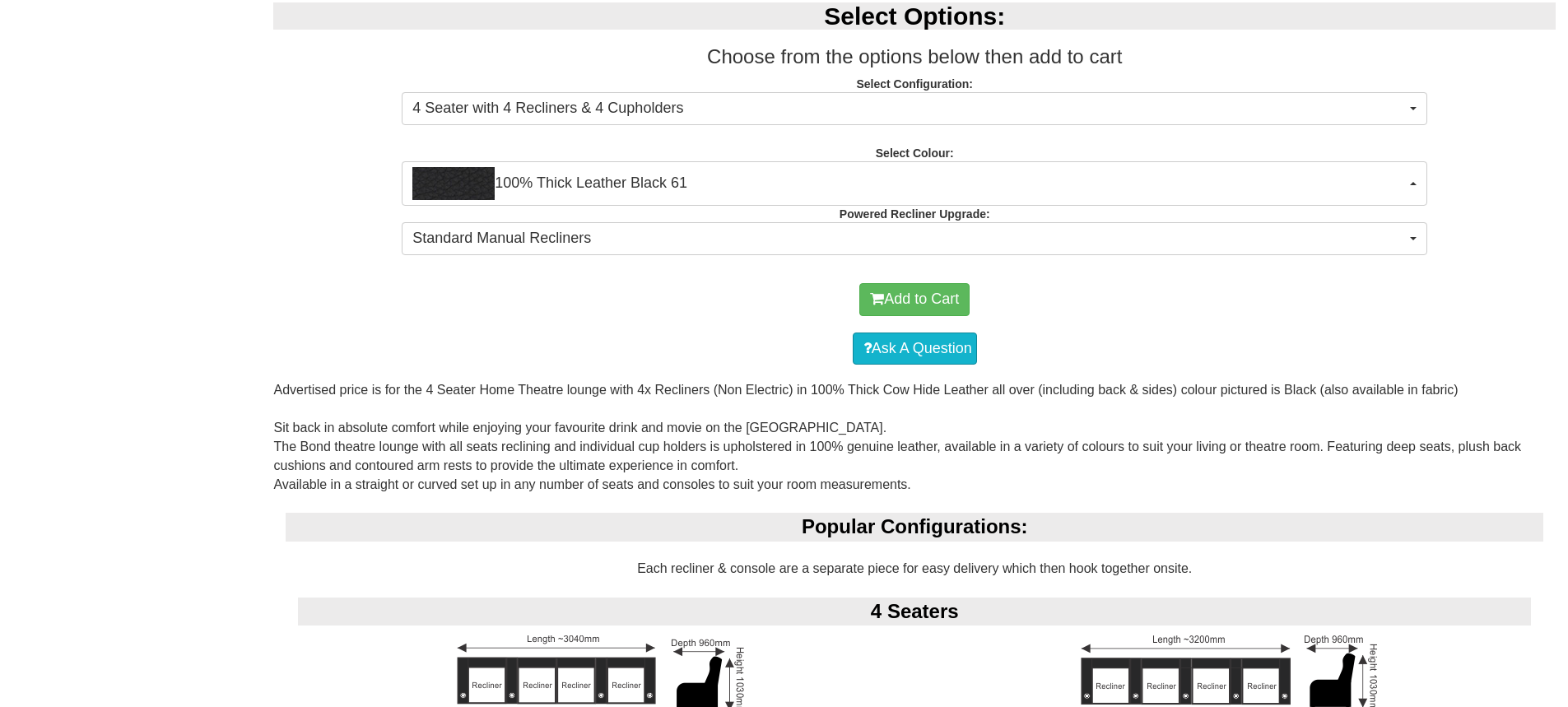
scroll to position [1234, 0]
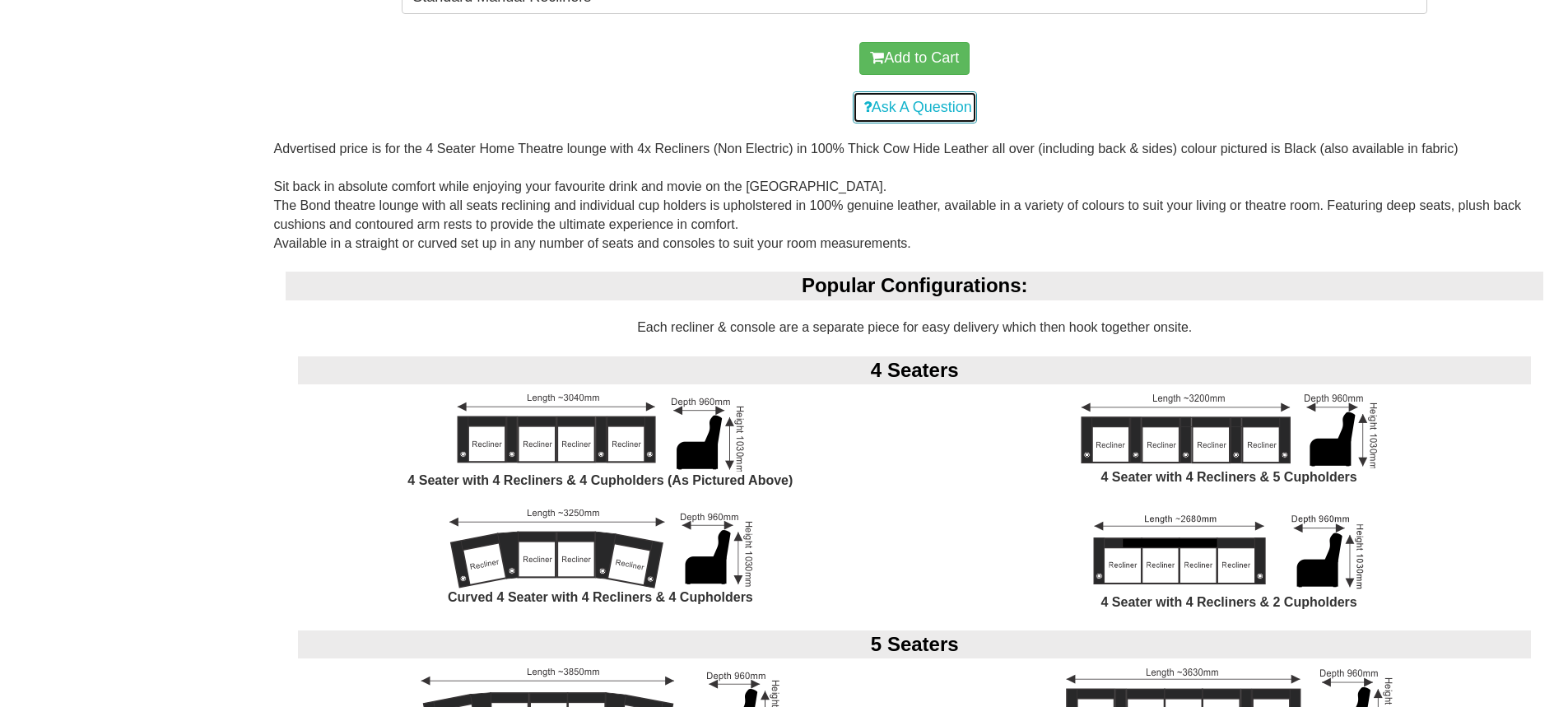
click at [894, 102] on link "Ask A Question" at bounding box center [915, 107] width 124 height 33
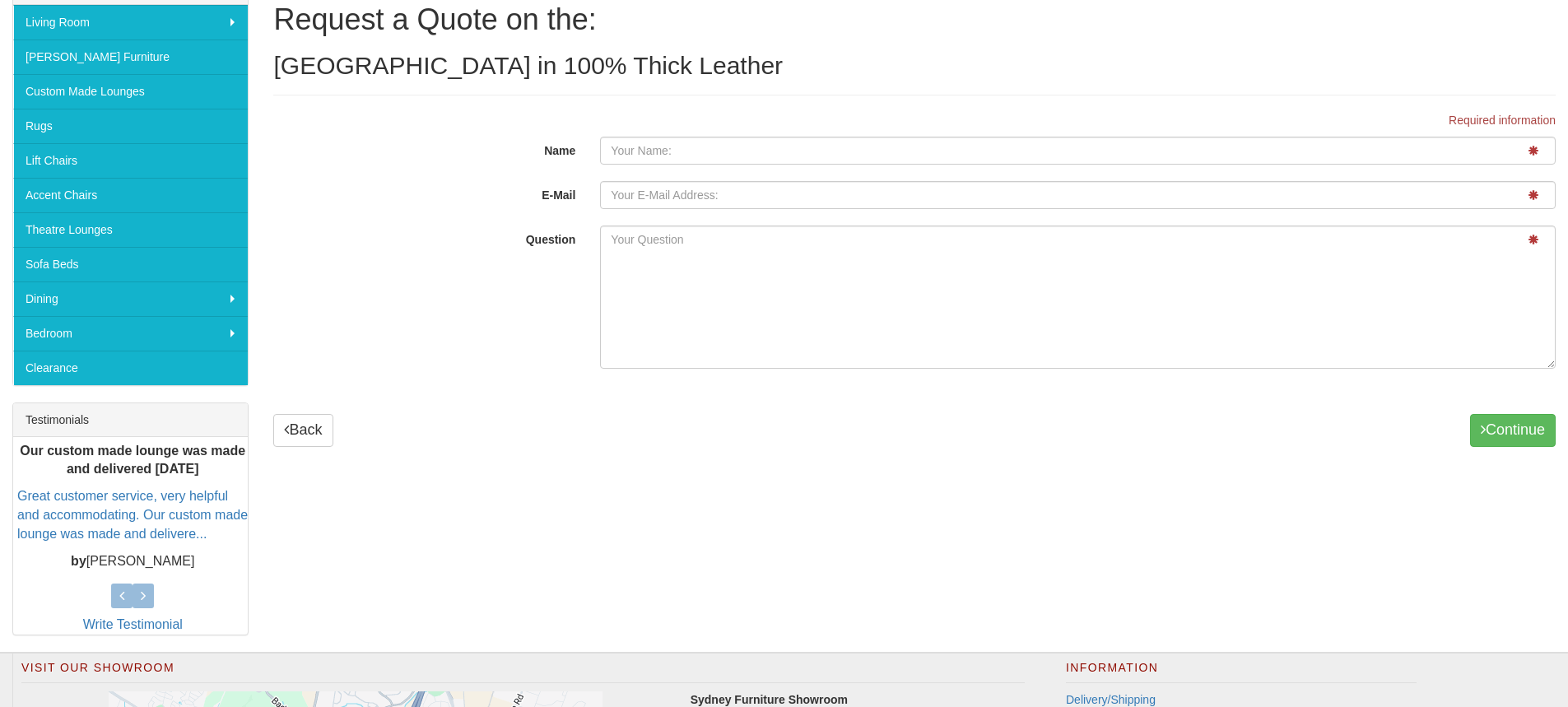
scroll to position [329, 0]
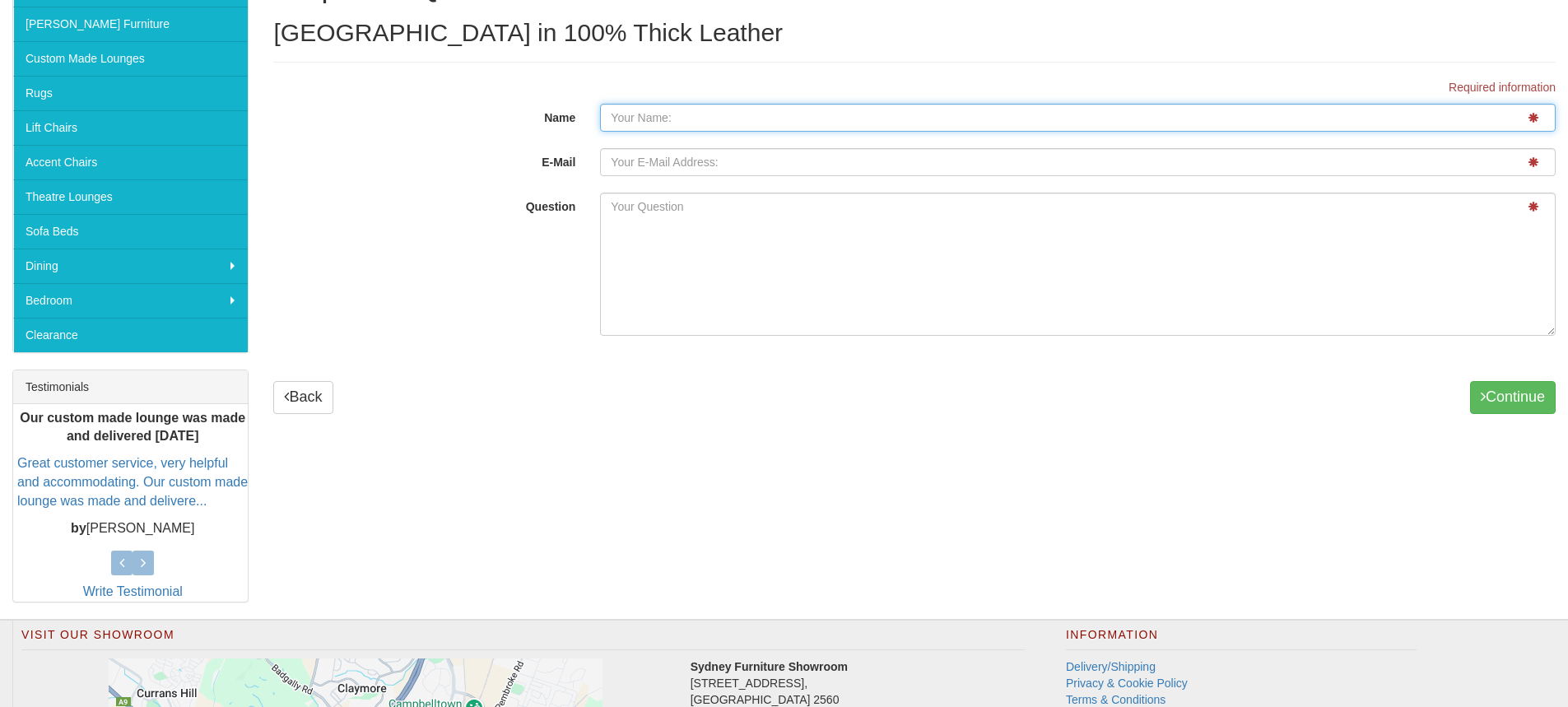
click at [665, 110] on input "Name" at bounding box center [1077, 118] width 956 height 28
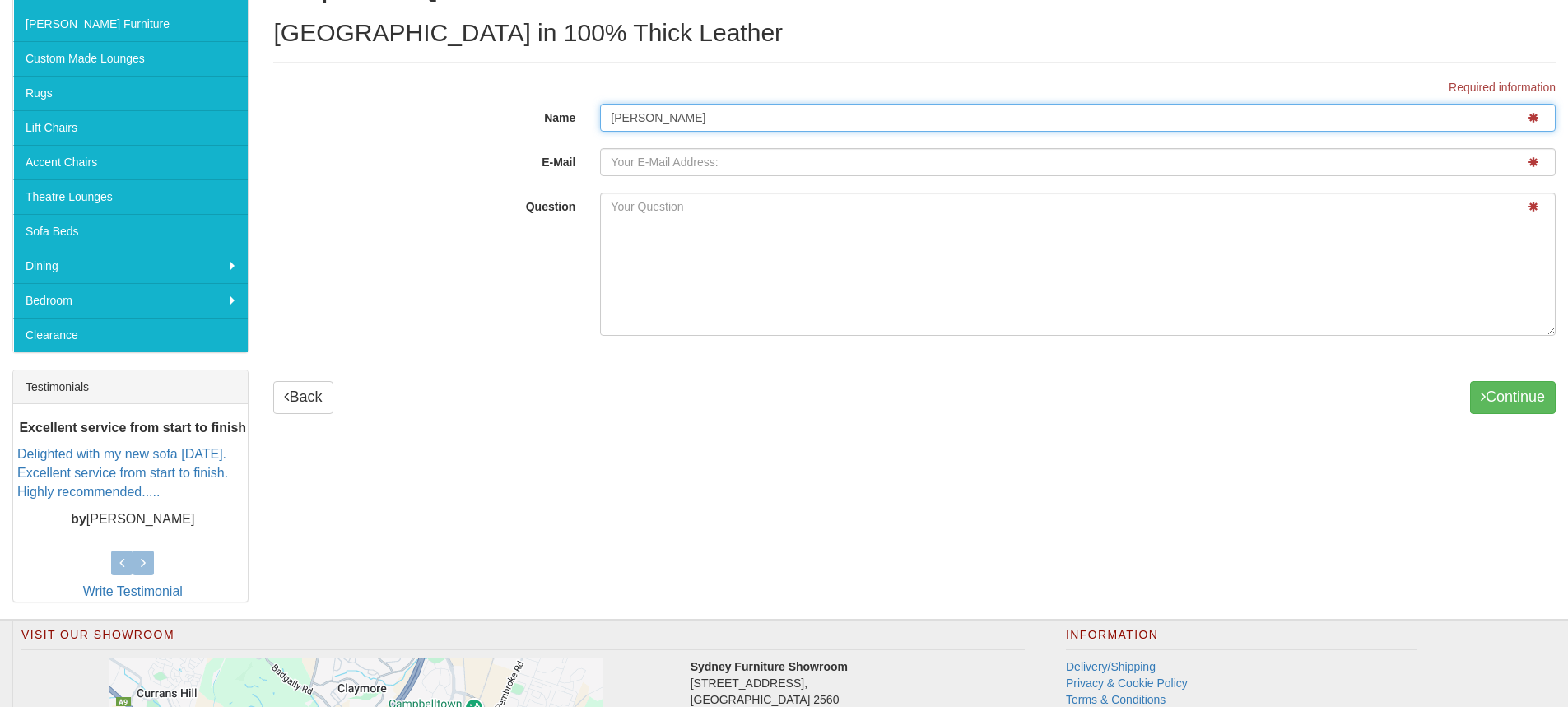
type input "[PERSON_NAME]"
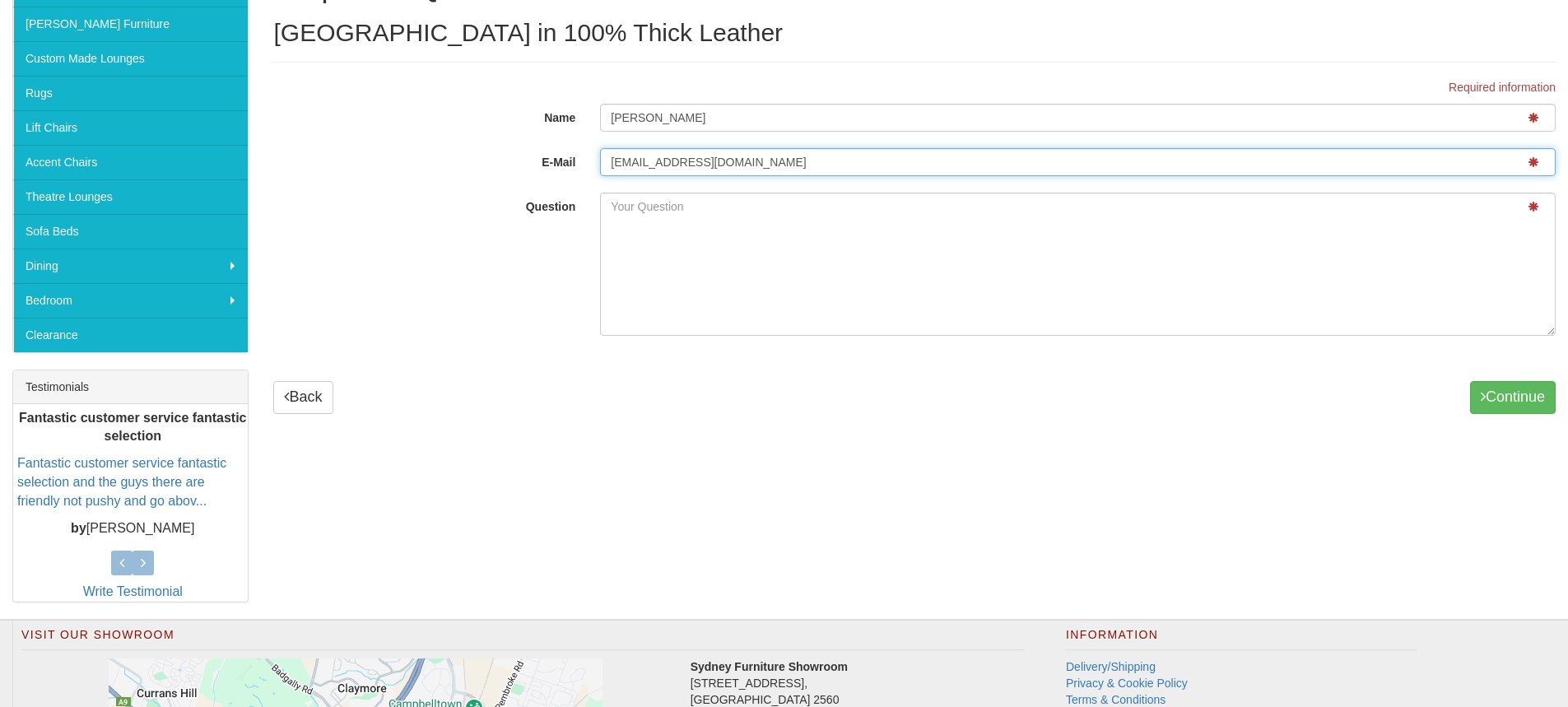
type input "[EMAIL_ADDRESS][DOMAIN_NAME]"
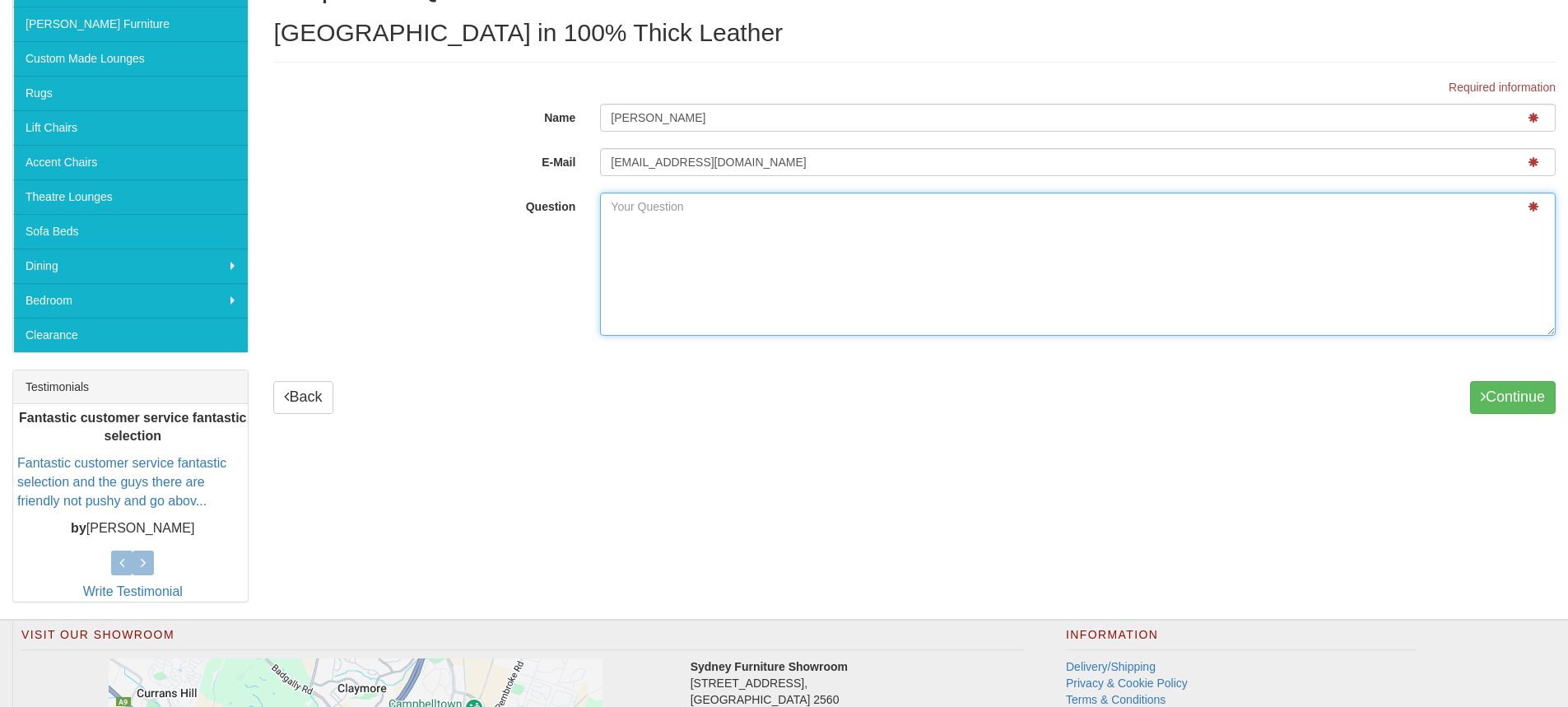
click at [704, 218] on textarea "Question" at bounding box center [1077, 263] width 956 height 143
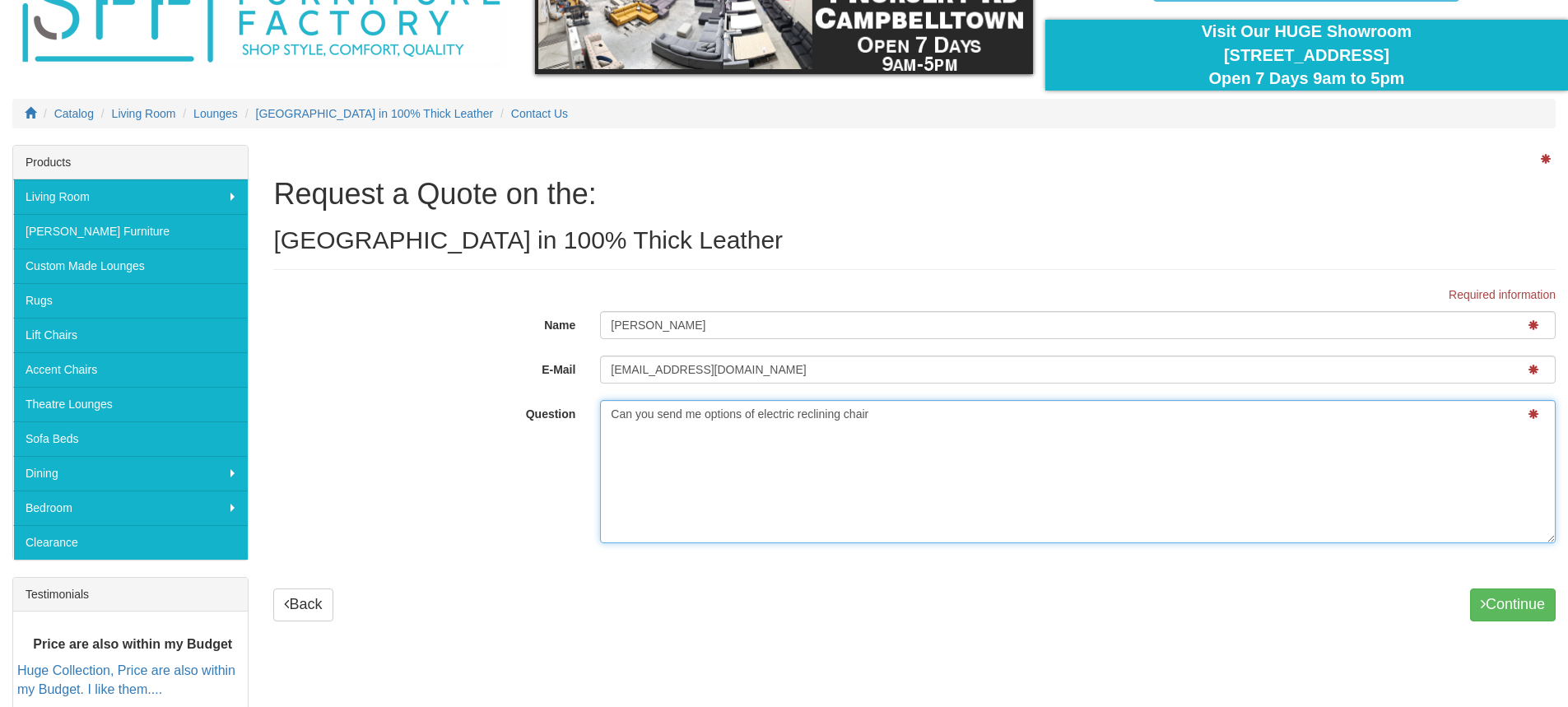
scroll to position [164, 0]
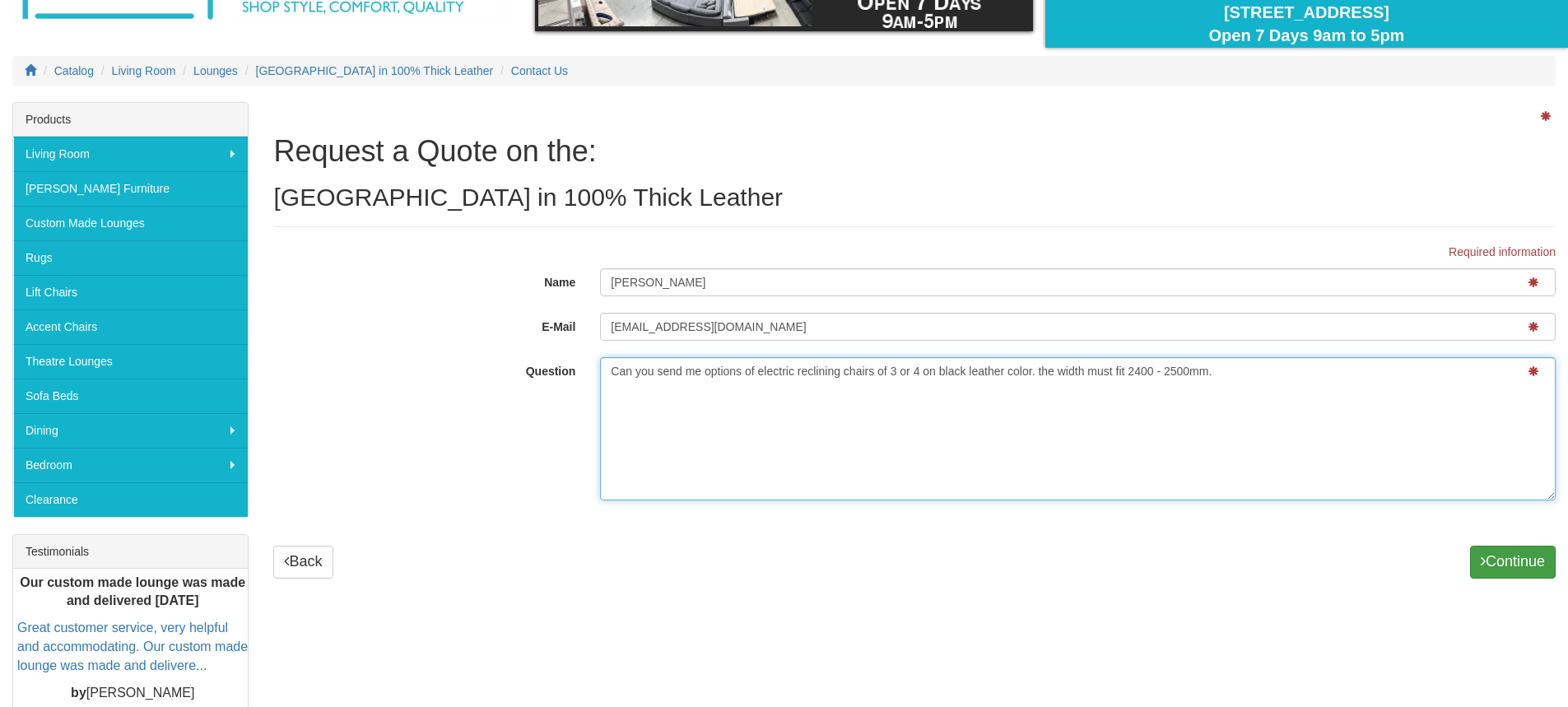
type textarea "Can you send me options of electric reclining chairs of 3 or 4 on black leather…"
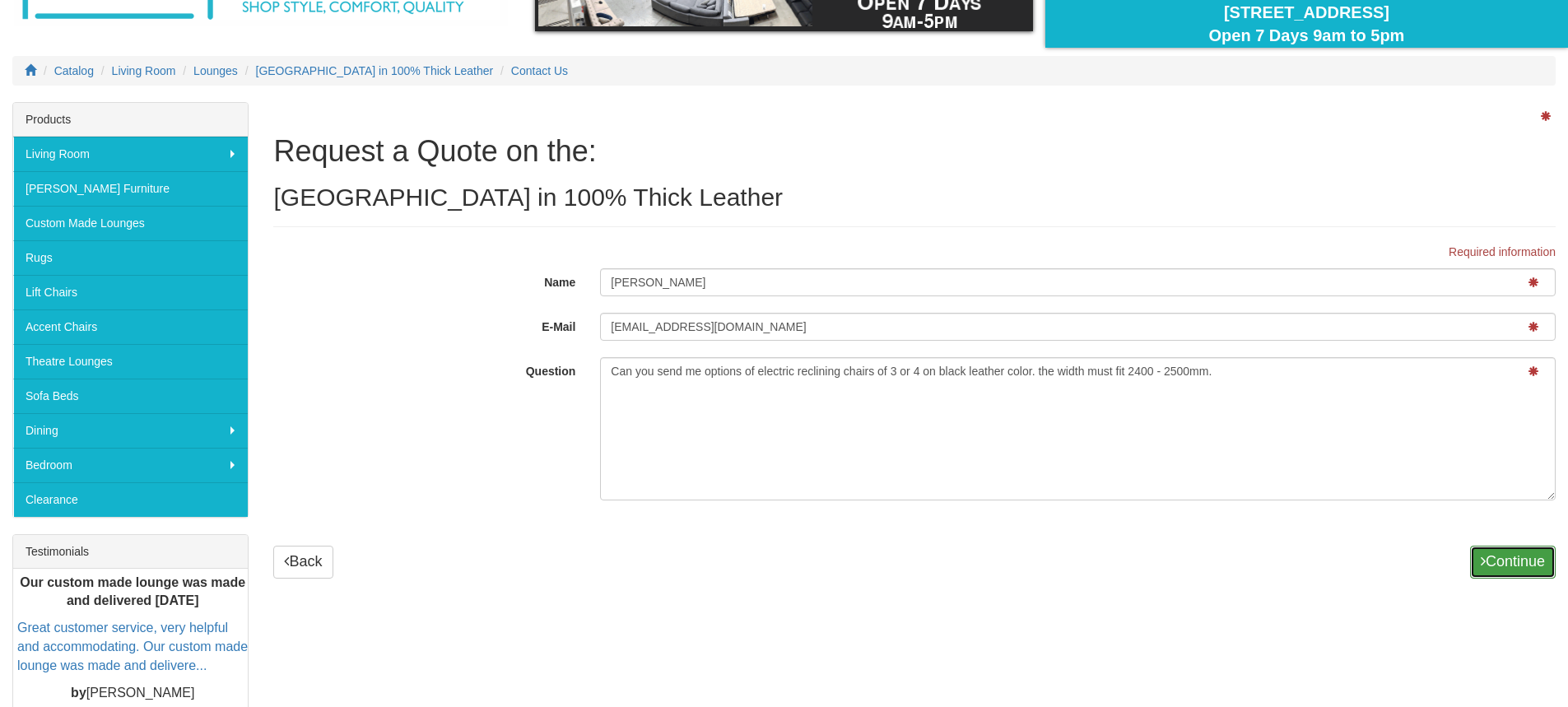
click at [1506, 561] on button "Continue" at bounding box center [1512, 562] width 85 height 33
